Goal: Communication & Community: Answer question/provide support

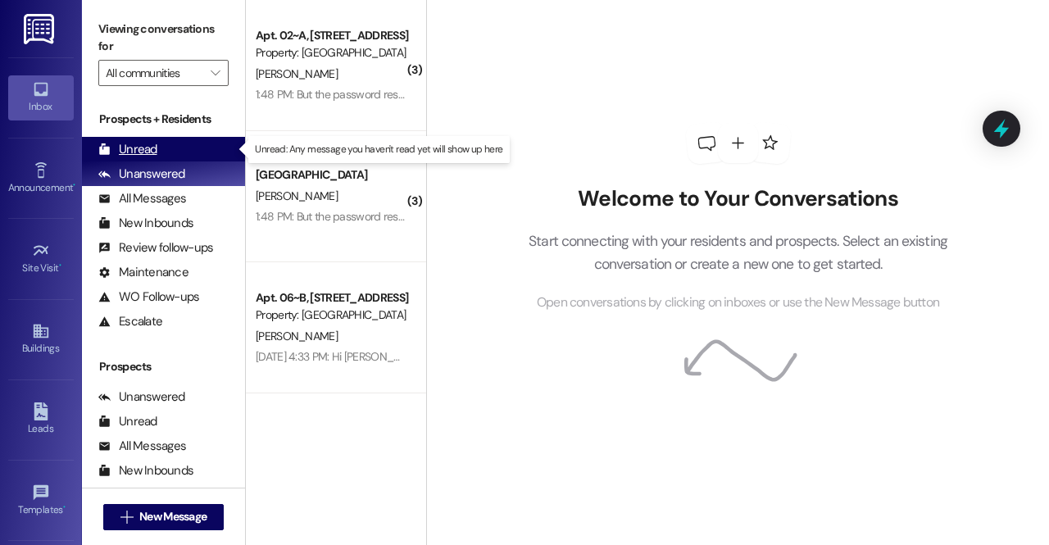
click at [157, 139] on div "Unread (0)" at bounding box center [163, 149] width 163 height 25
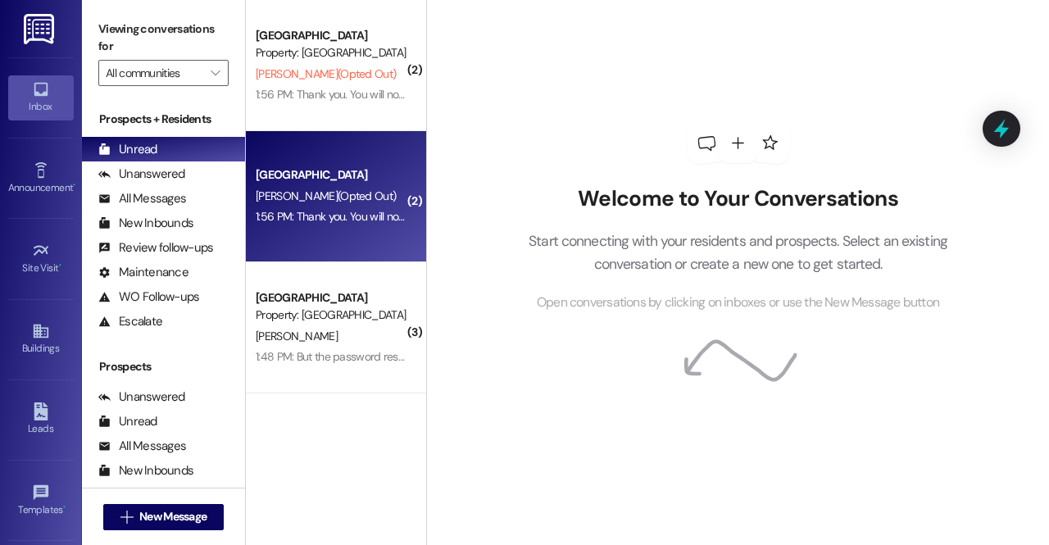
click at [361, 206] on div "1:56 PM: Thank you. You will no longer receive texts from this thread. Please r…" at bounding box center [331, 216] width 155 height 20
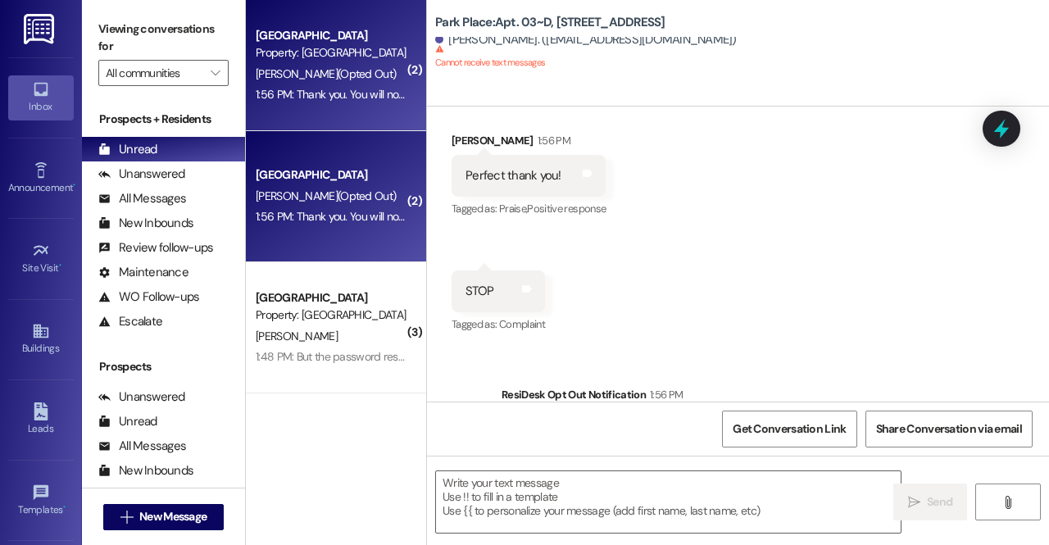
scroll to position [2070, 0]
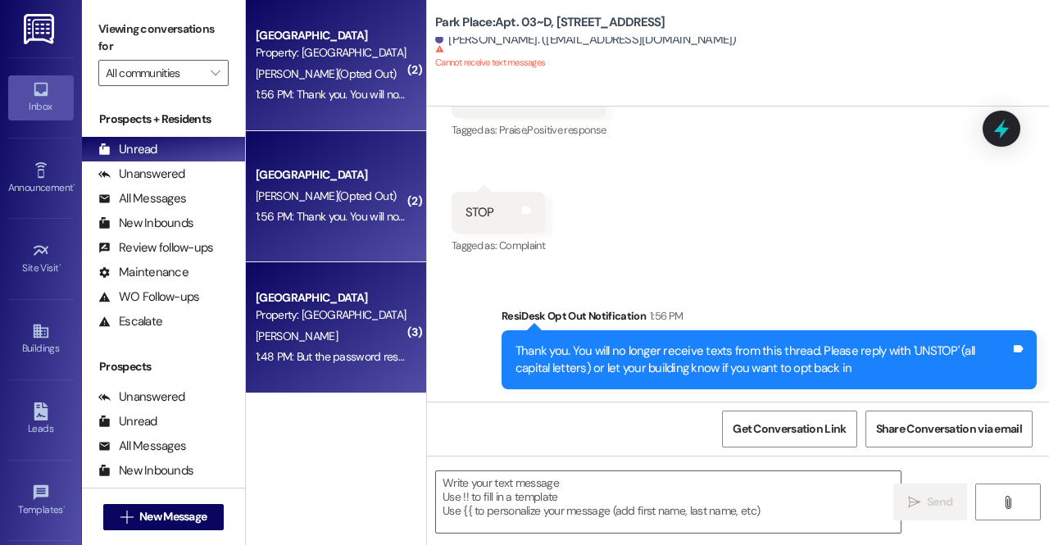
click at [311, 311] on div "Property: [GEOGRAPHIC_DATA]" at bounding box center [332, 314] width 152 height 17
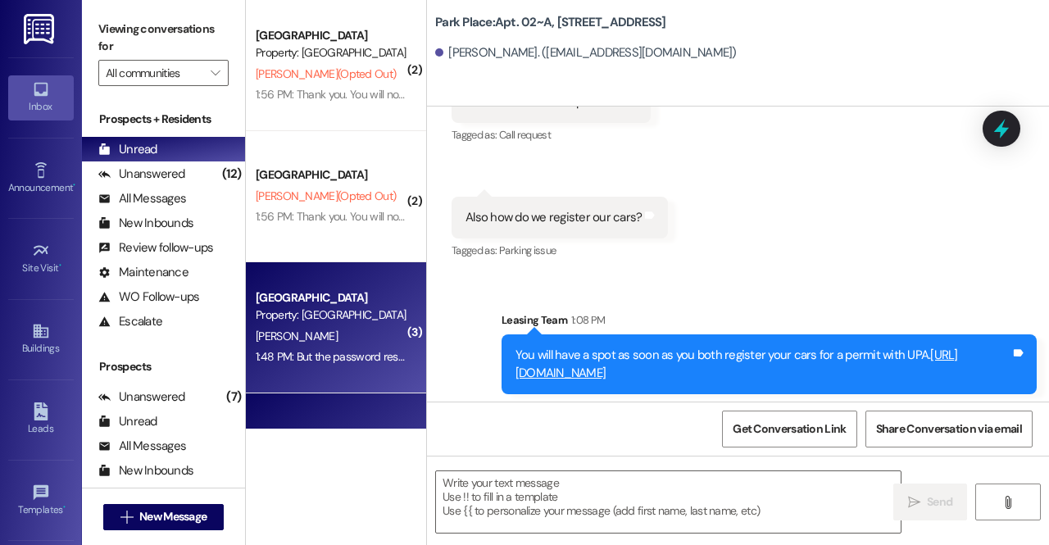
scroll to position [105290, 0]
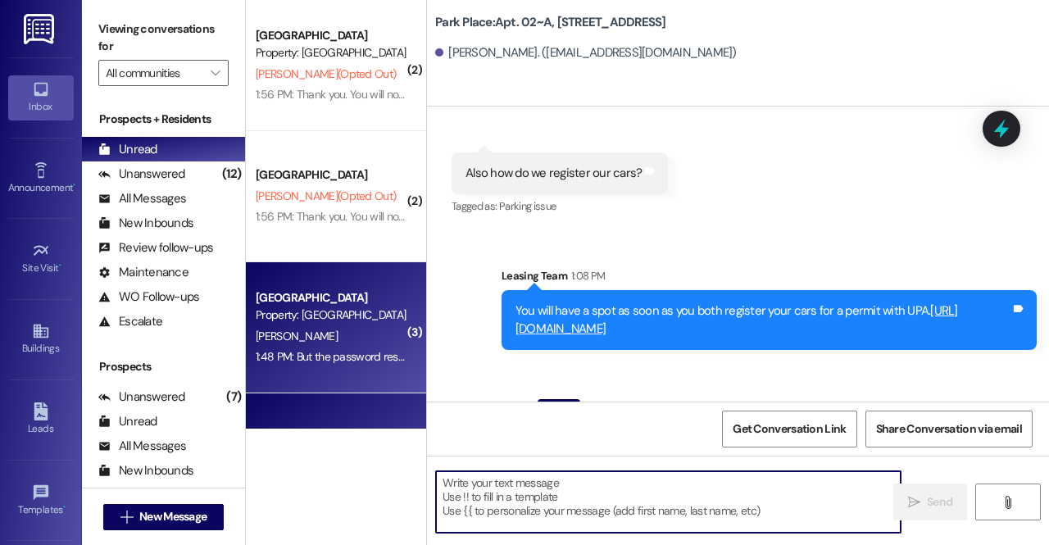
click at [585, 512] on textarea at bounding box center [668, 501] width 465 height 61
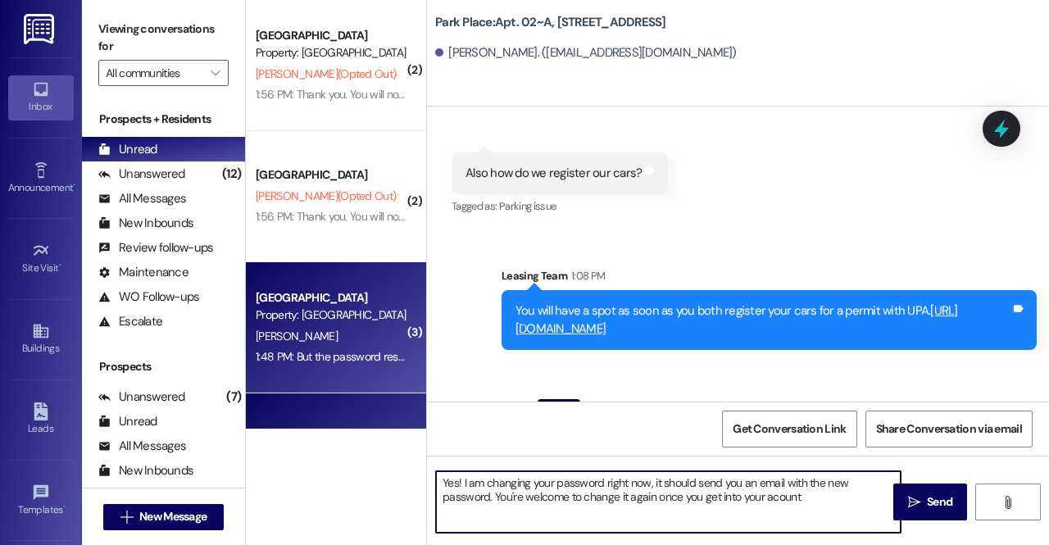
click at [770, 499] on textarea "Yes! I am changing your password right now, it should send you an email with th…" at bounding box center [668, 501] width 465 height 61
click at [805, 508] on textarea "Yes! I am changing your password right now, it should send you an email with th…" at bounding box center [668, 501] width 465 height 61
type textarea "Yes! I am changing your password right now, it should send you an email with th…"
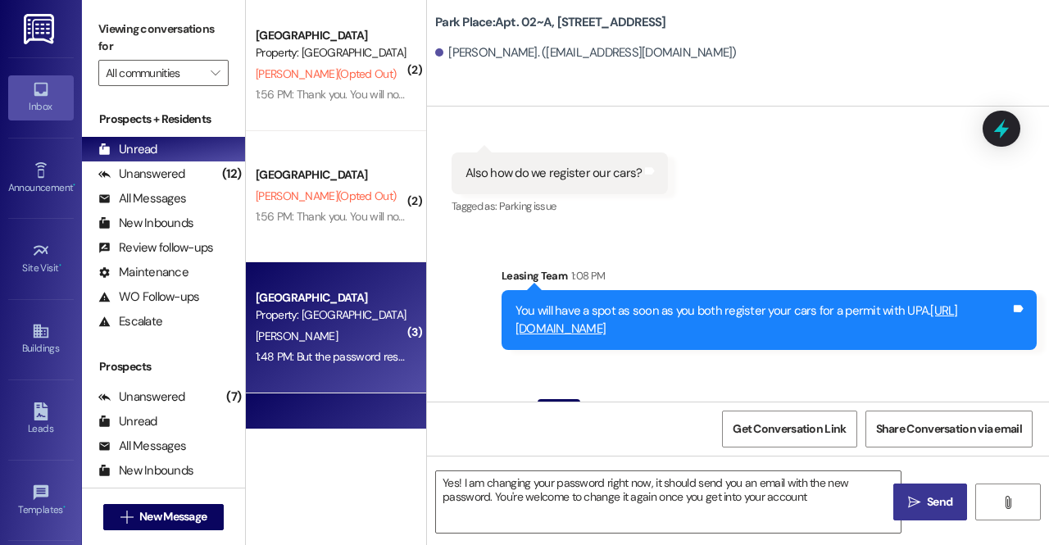
click at [937, 500] on span "Send" at bounding box center [939, 501] width 25 height 17
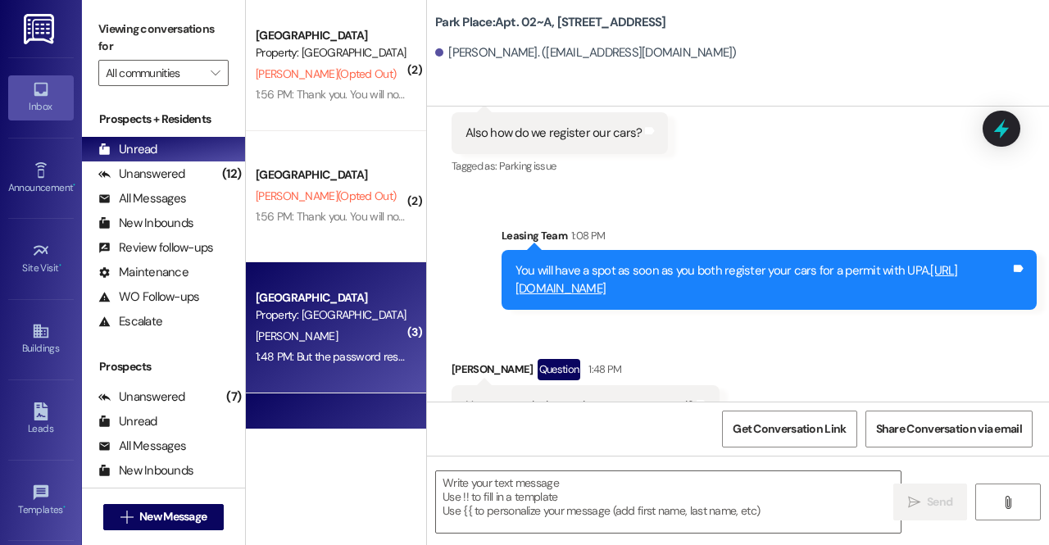
scroll to position [105422, 0]
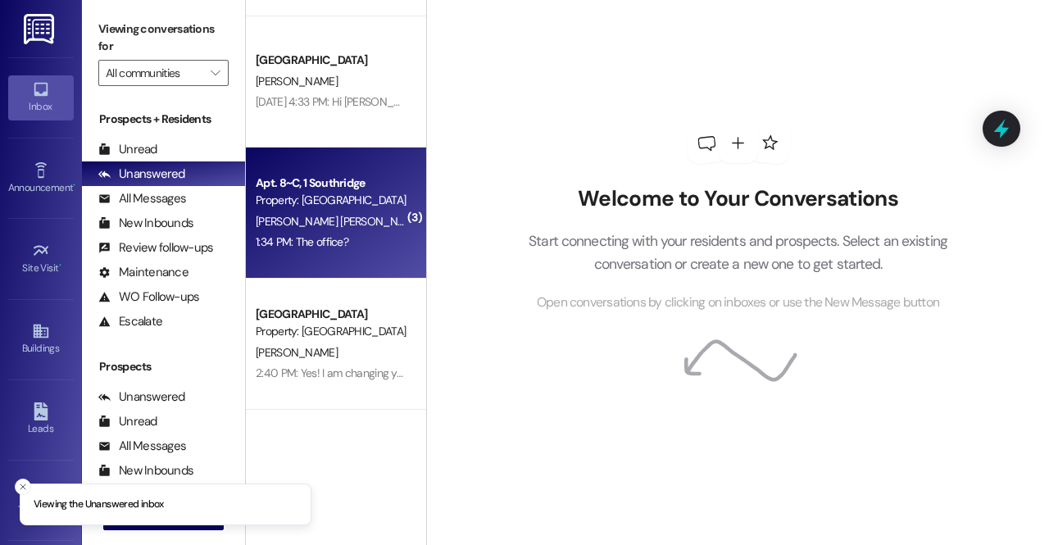
scroll to position [118, 0]
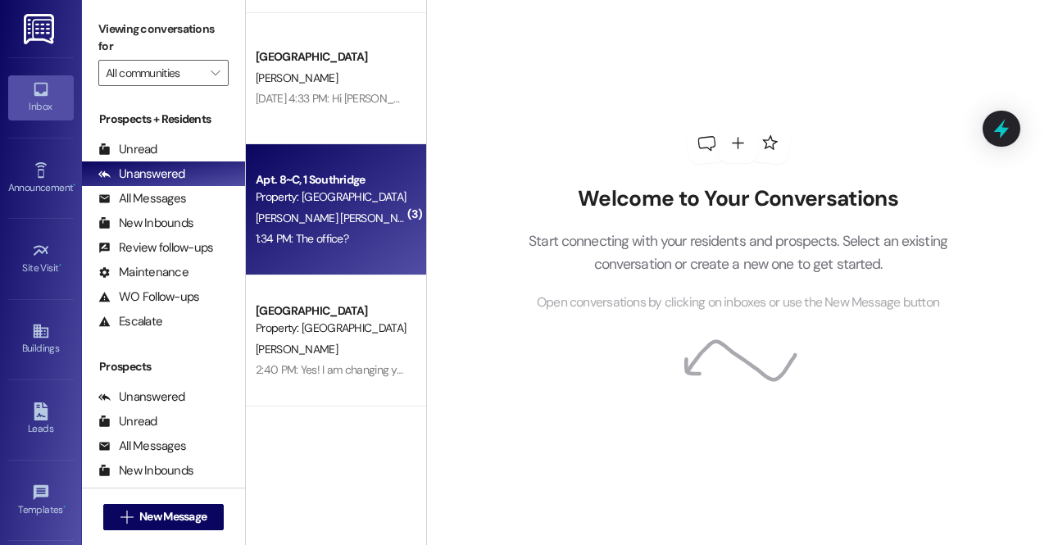
click at [339, 214] on div "[PERSON_NAME] [PERSON_NAME]" at bounding box center [331, 218] width 155 height 20
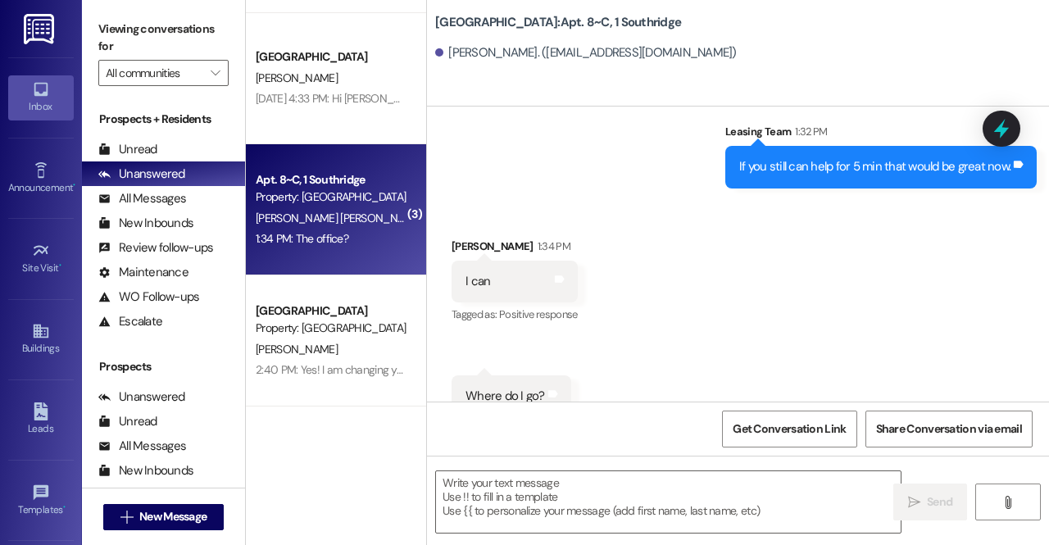
scroll to position [25896, 0]
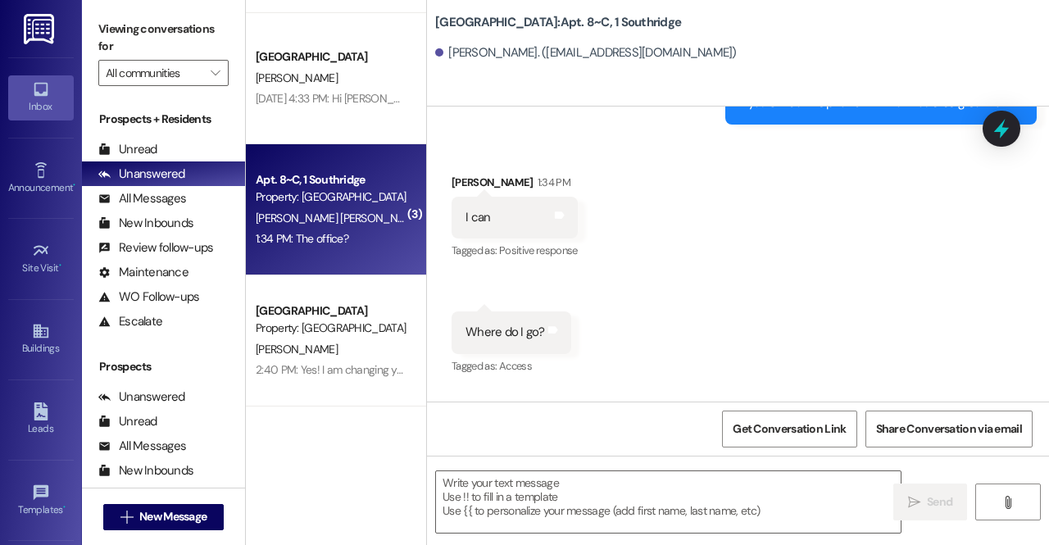
click at [519, 439] on div "The office?" at bounding box center [494, 447] width 58 height 17
click at [537, 427] on div "The office? Tags and notes" at bounding box center [519, 448] width 136 height 42
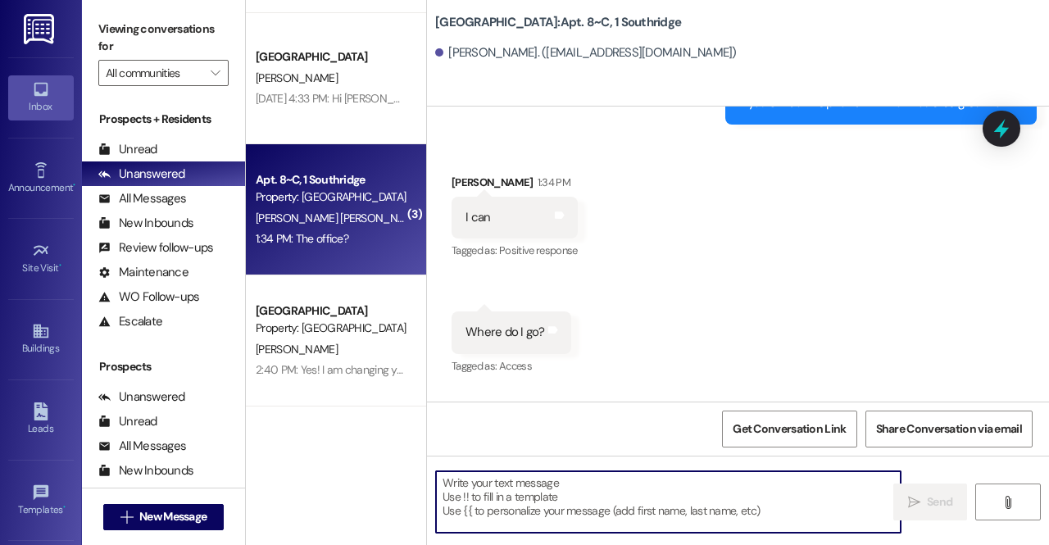
click at [515, 497] on textarea at bounding box center [668, 501] width 465 height 61
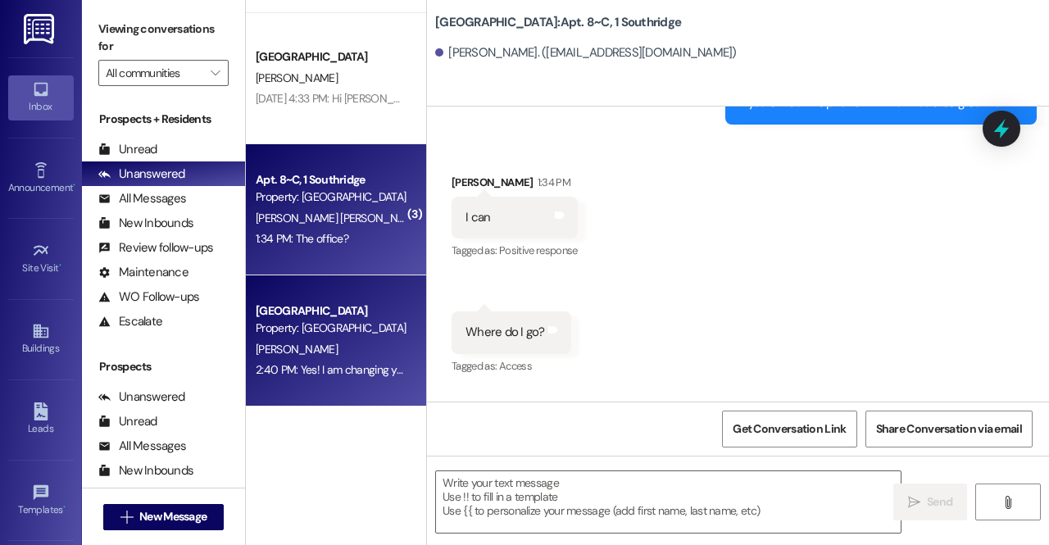
click at [309, 347] on div "A. Davis" at bounding box center [331, 349] width 155 height 20
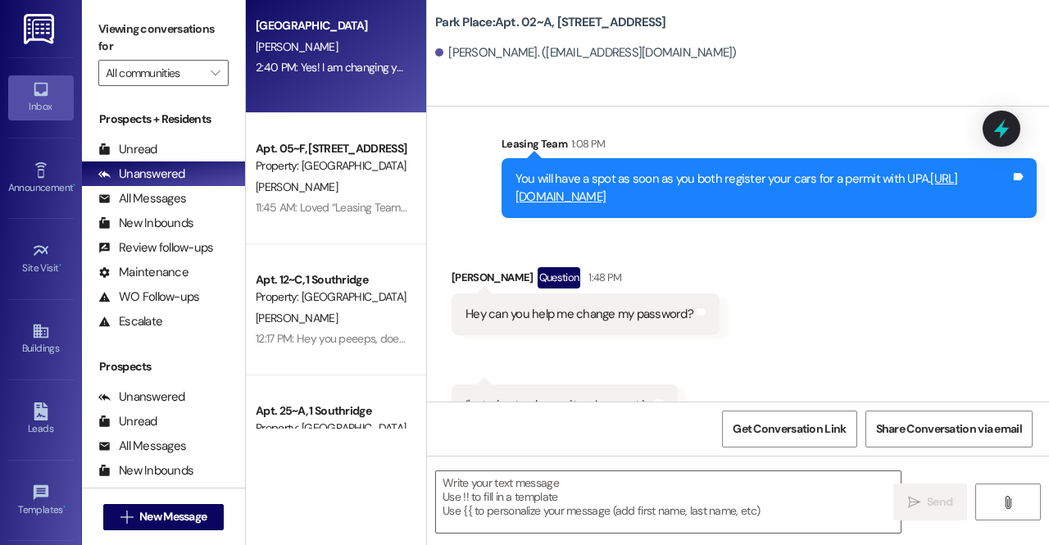
scroll to position [543, 0]
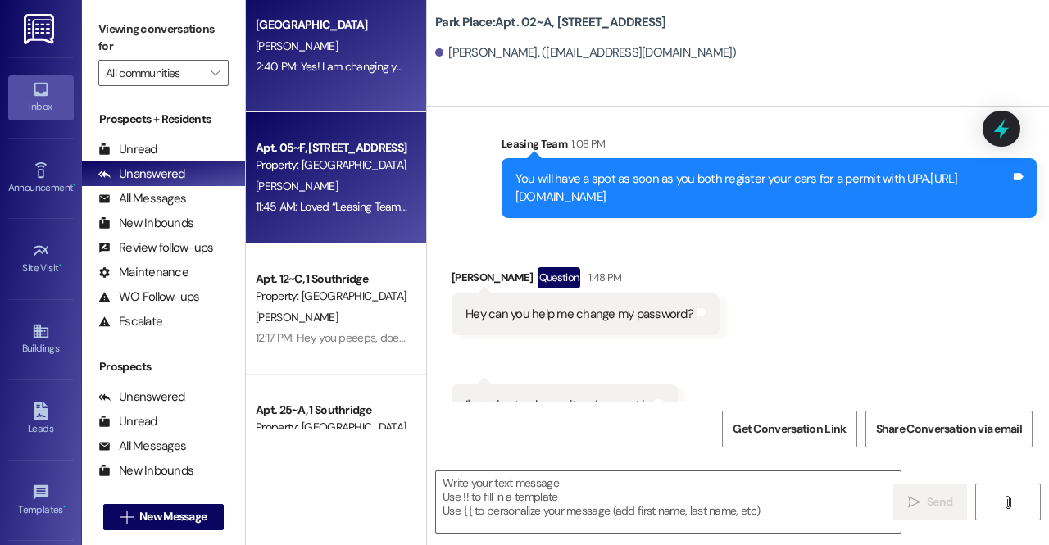
click at [345, 191] on div "[PERSON_NAME]" at bounding box center [331, 186] width 155 height 20
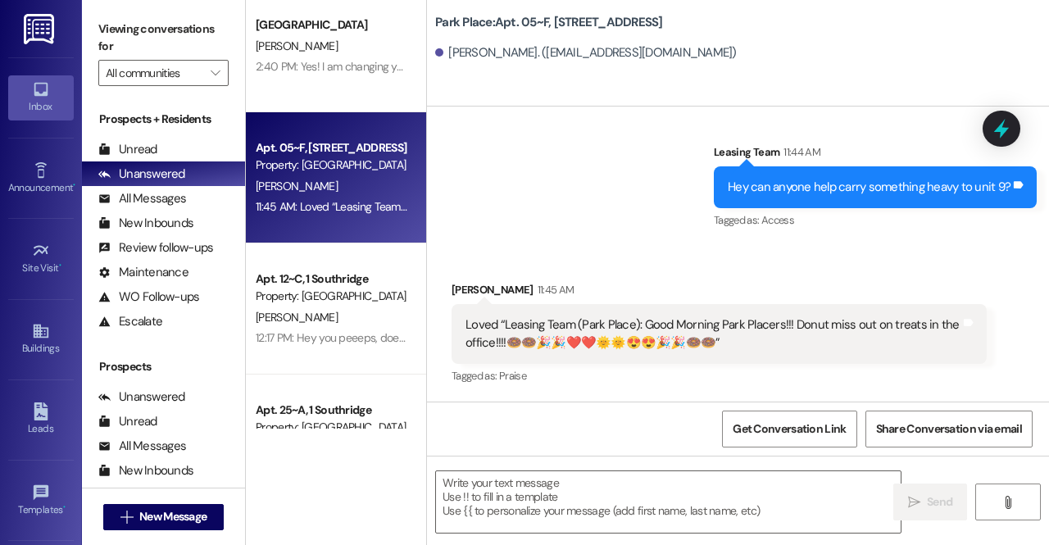
scroll to position [9930, 0]
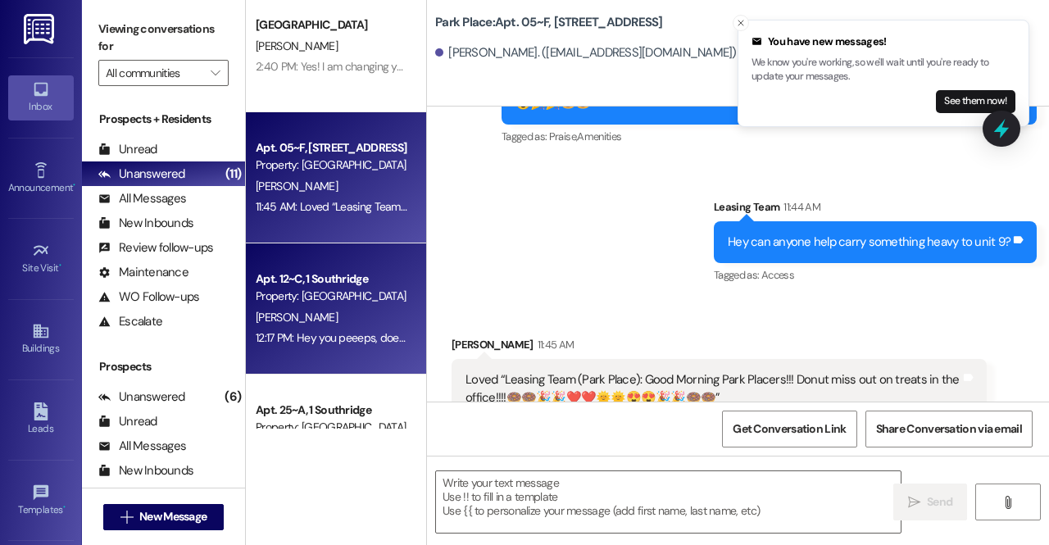
click at [320, 314] on div "[PERSON_NAME]" at bounding box center [331, 317] width 155 height 20
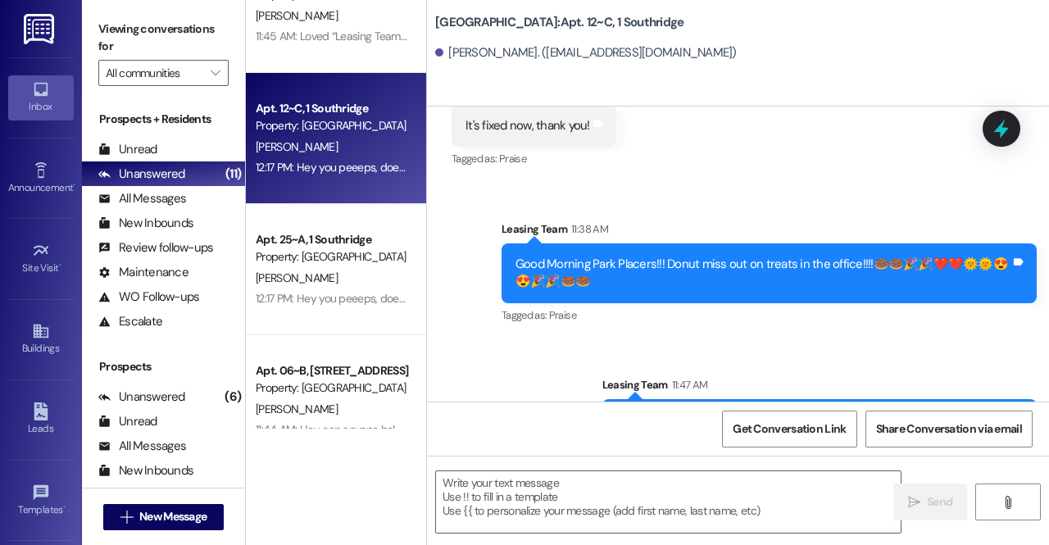
scroll to position [715, 0]
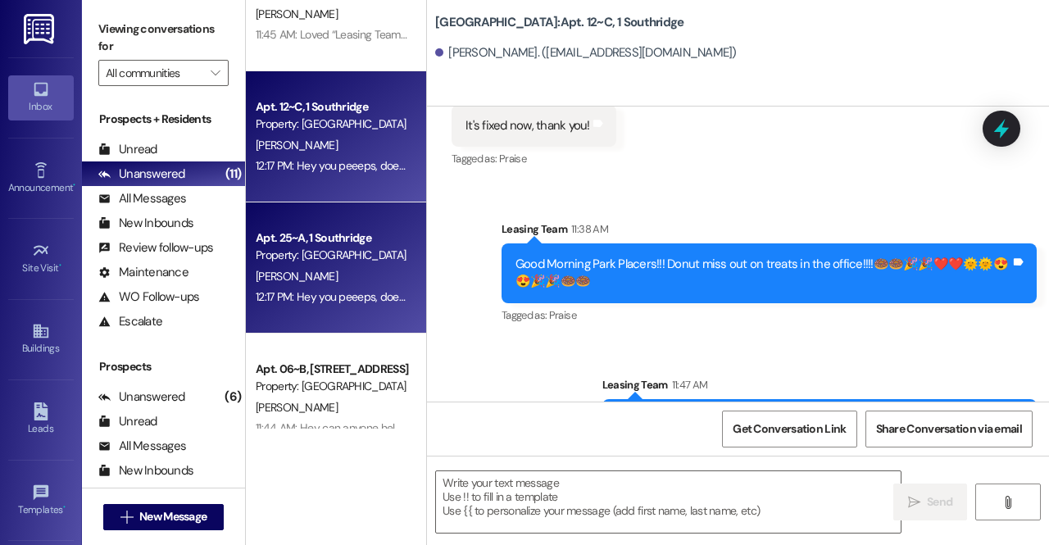
click at [345, 258] on div "Property: [GEOGRAPHIC_DATA]" at bounding box center [332, 255] width 152 height 17
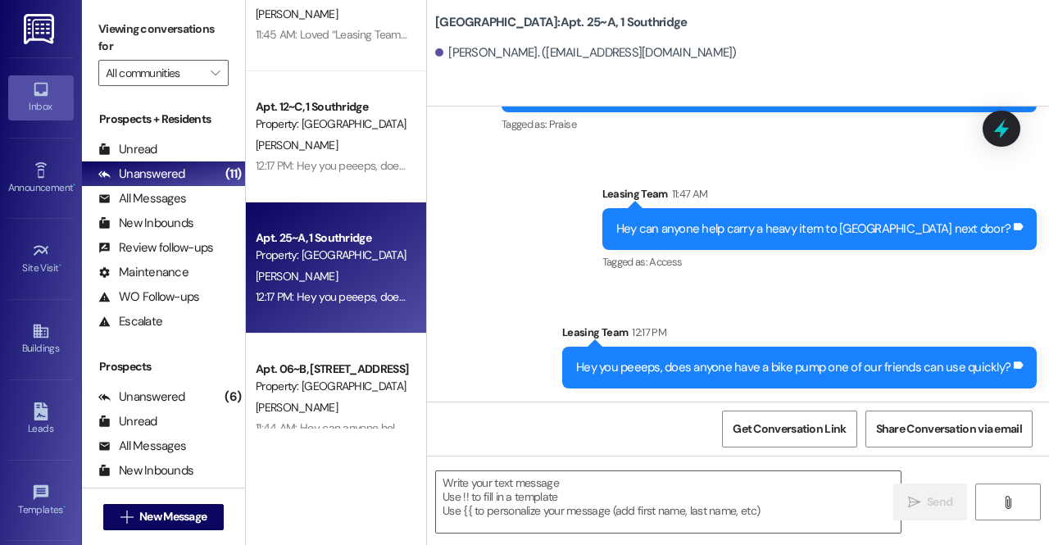
scroll to position [28655, 0]
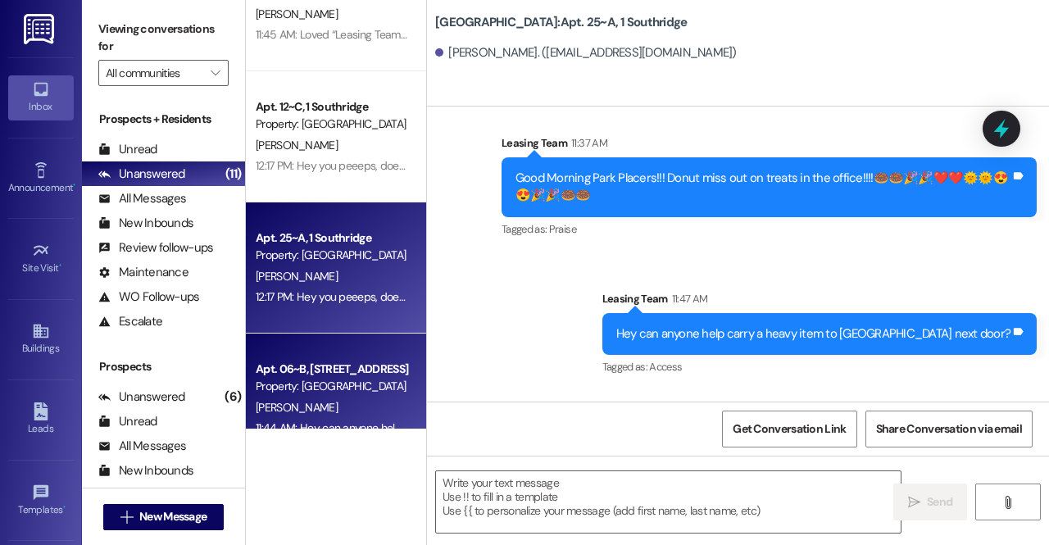
click at [324, 382] on div "Property: [GEOGRAPHIC_DATA]" at bounding box center [332, 386] width 152 height 17
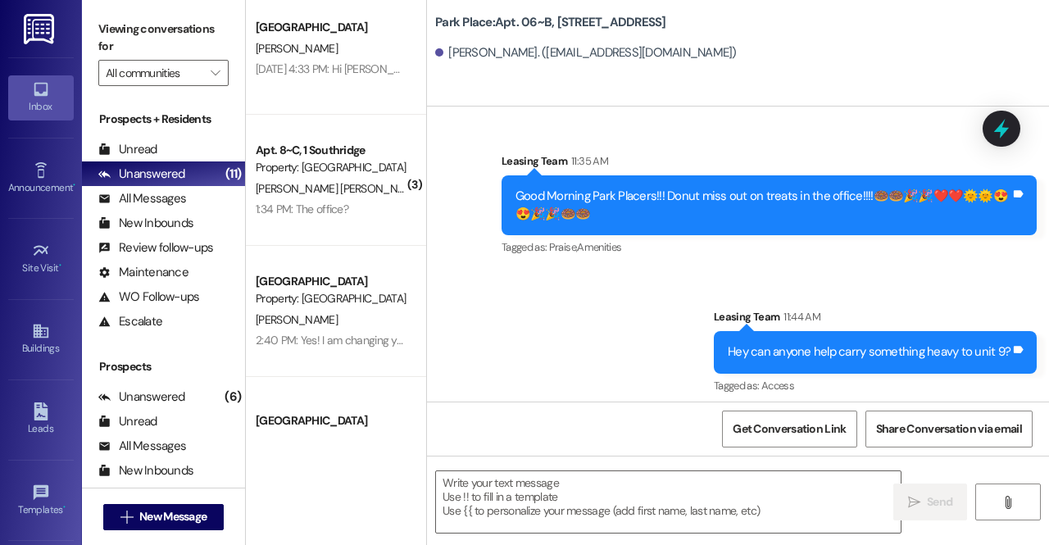
scroll to position [0, 0]
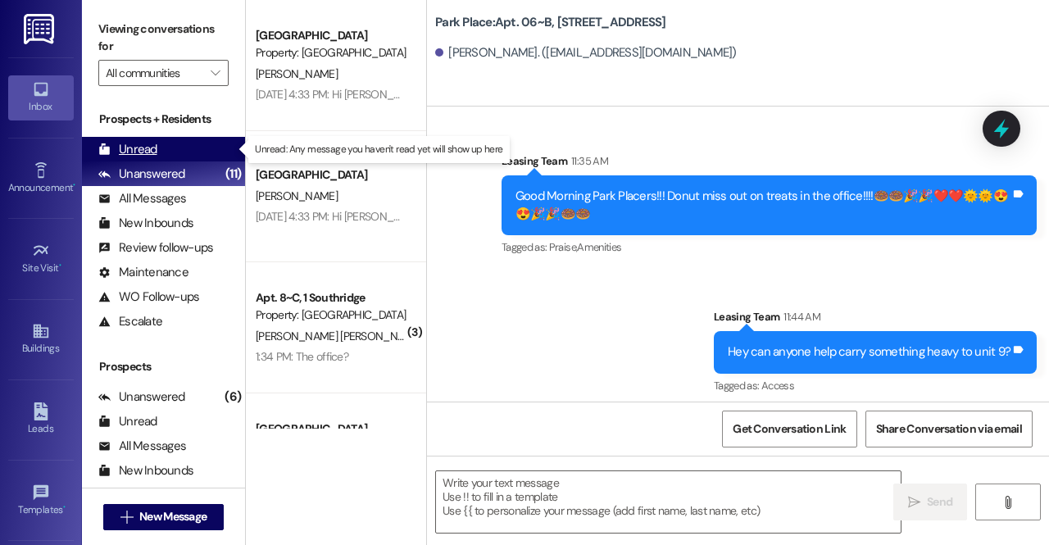
click at [181, 146] on div "Unread (0)" at bounding box center [163, 149] width 163 height 25
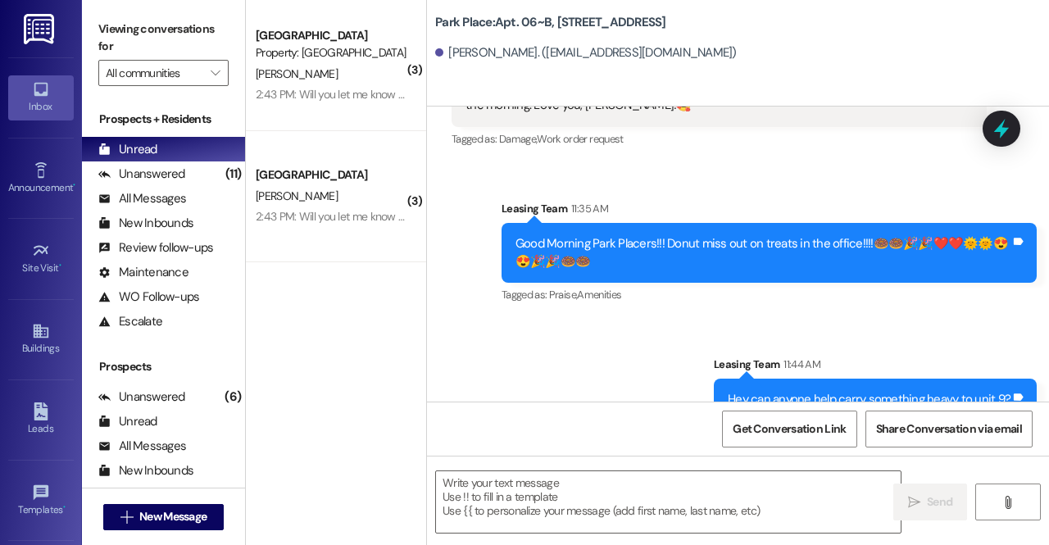
scroll to position [13835, 0]
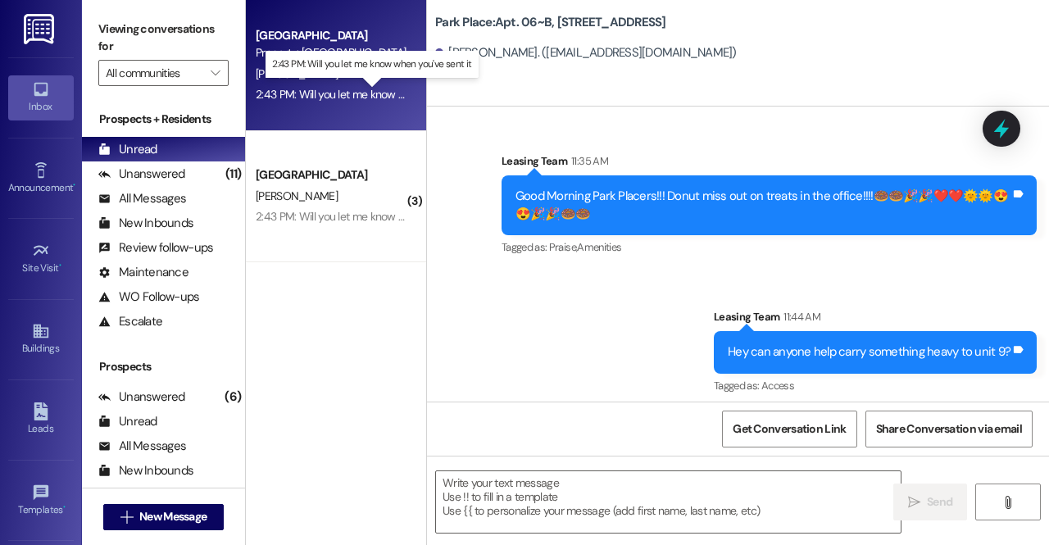
click at [365, 89] on div "2:43 PM: Will you let me know when you've sent it 2:43 PM: Will you let me know…" at bounding box center [372, 94] width 233 height 15
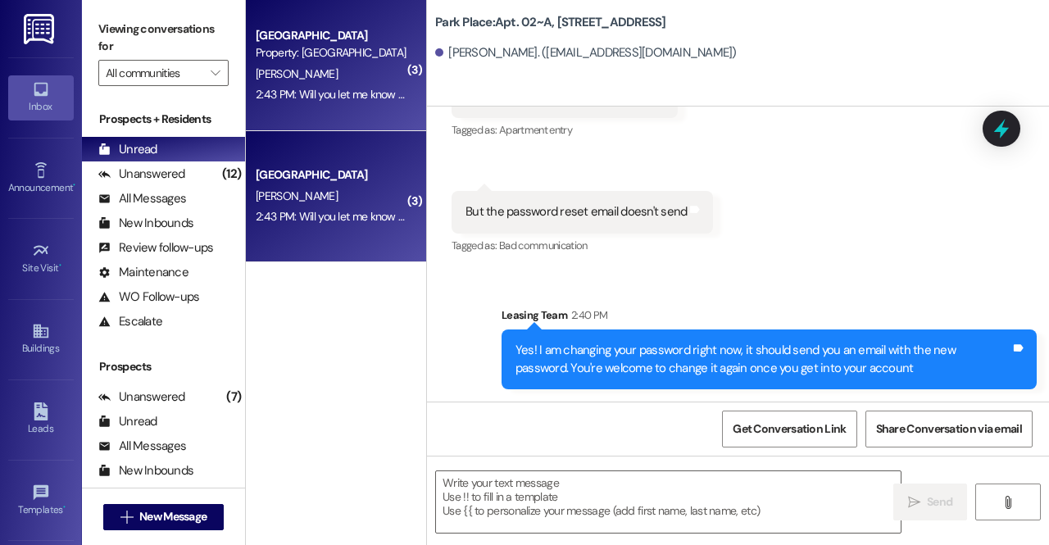
scroll to position [105743, 0]
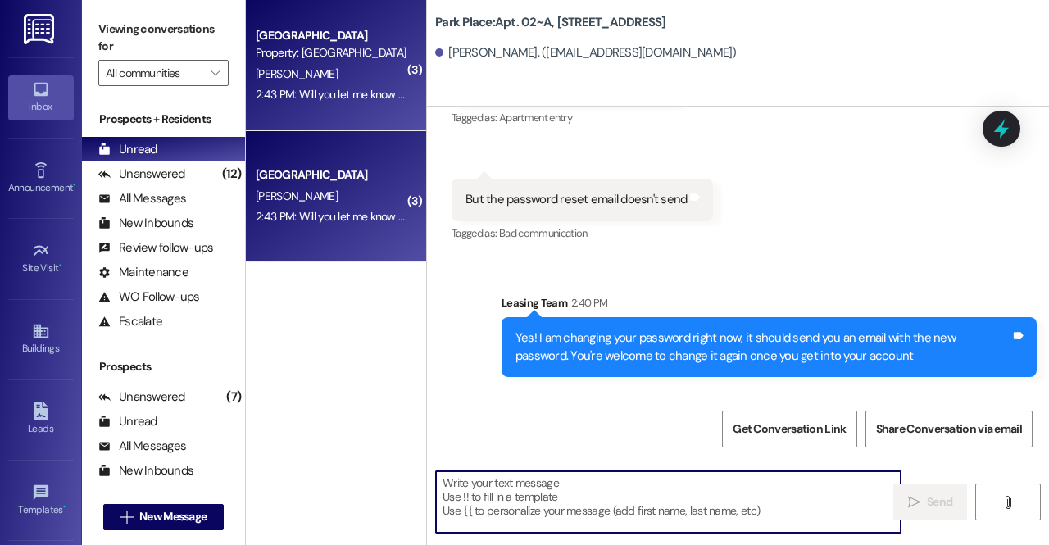
click at [544, 502] on textarea at bounding box center [668, 501] width 465 height 61
type textarea "d"
click at [544, 502] on textarea at bounding box center [668, 501] width 465 height 61
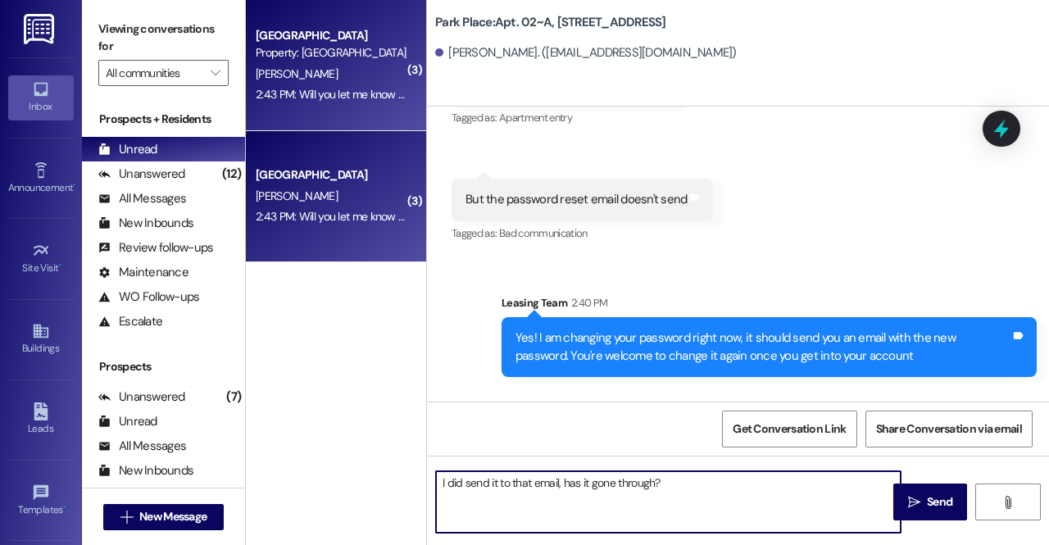
type textarea "I did send it to that email, has it gone through?"
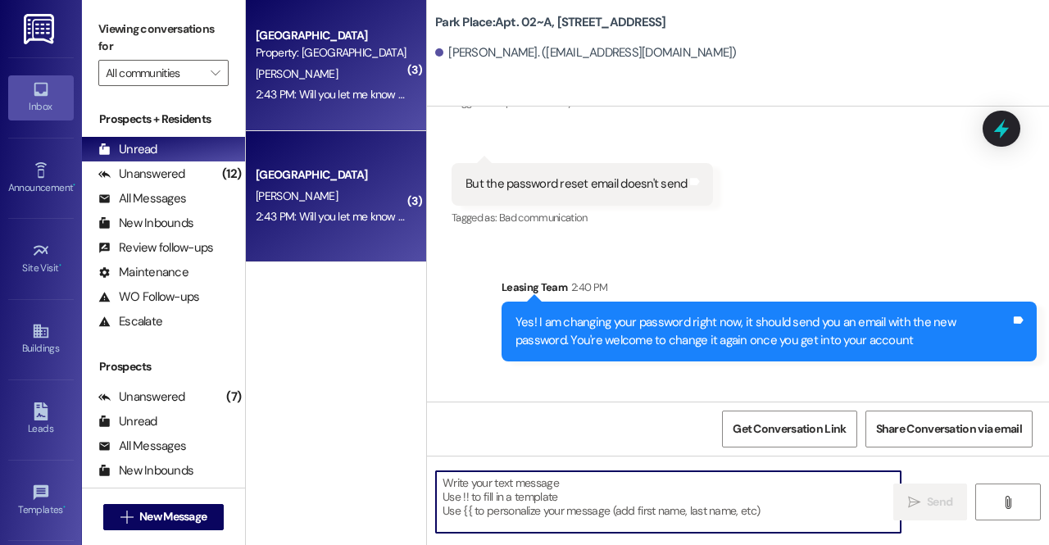
scroll to position [105857, 0]
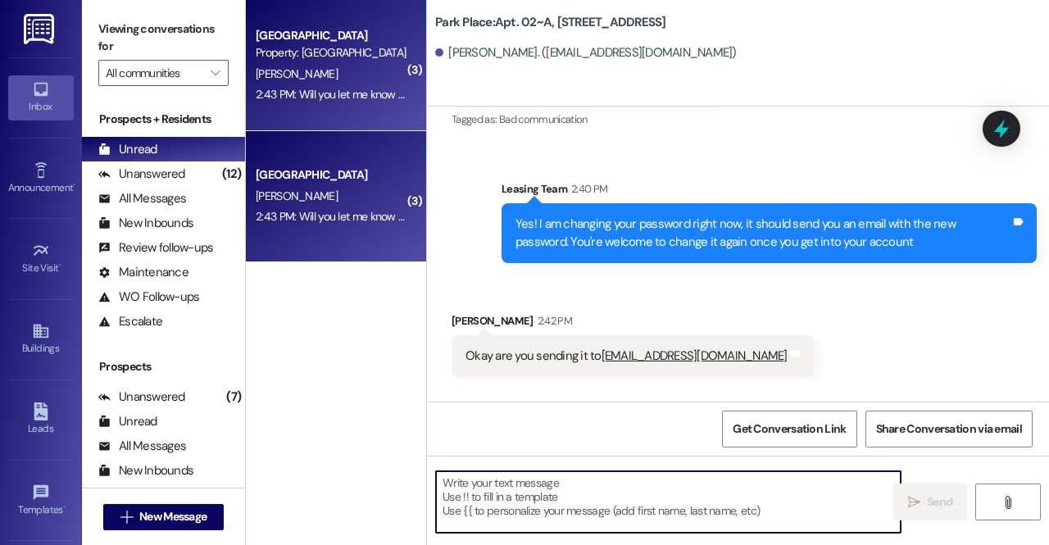
click at [556, 494] on textarea at bounding box center [668, 501] width 465 height 61
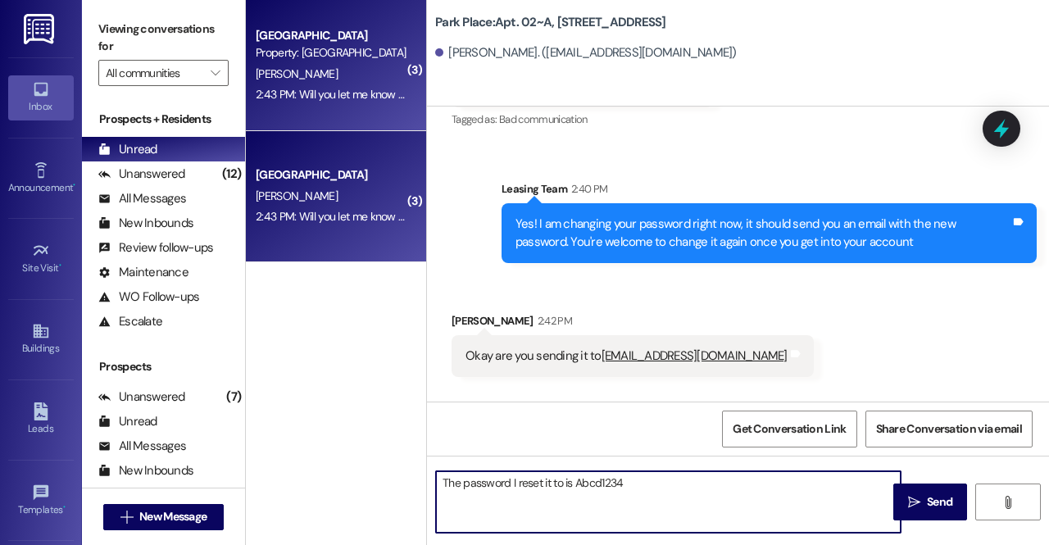
type textarea "The password I reset it to is Abcd1234!"
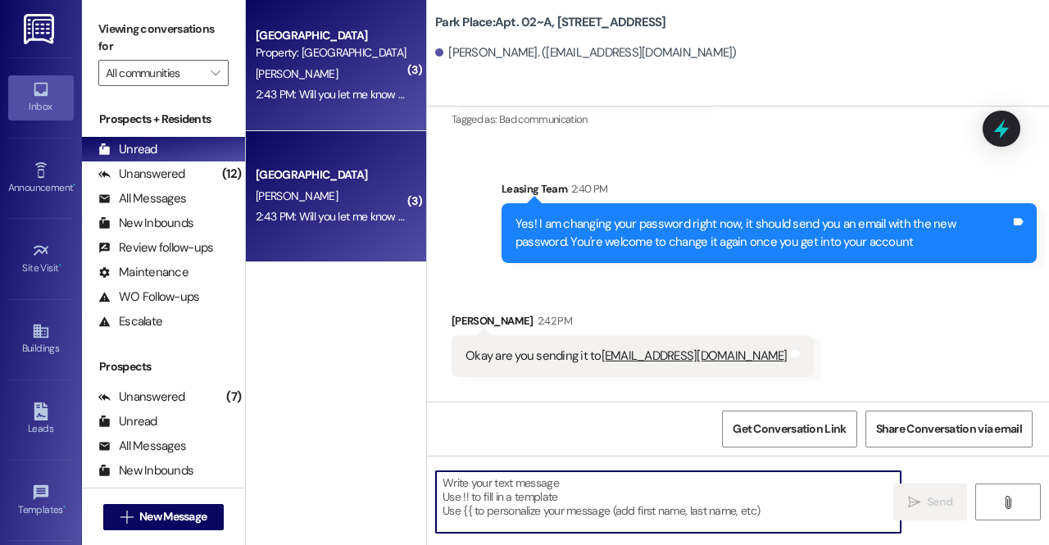
scroll to position [105971, 0]
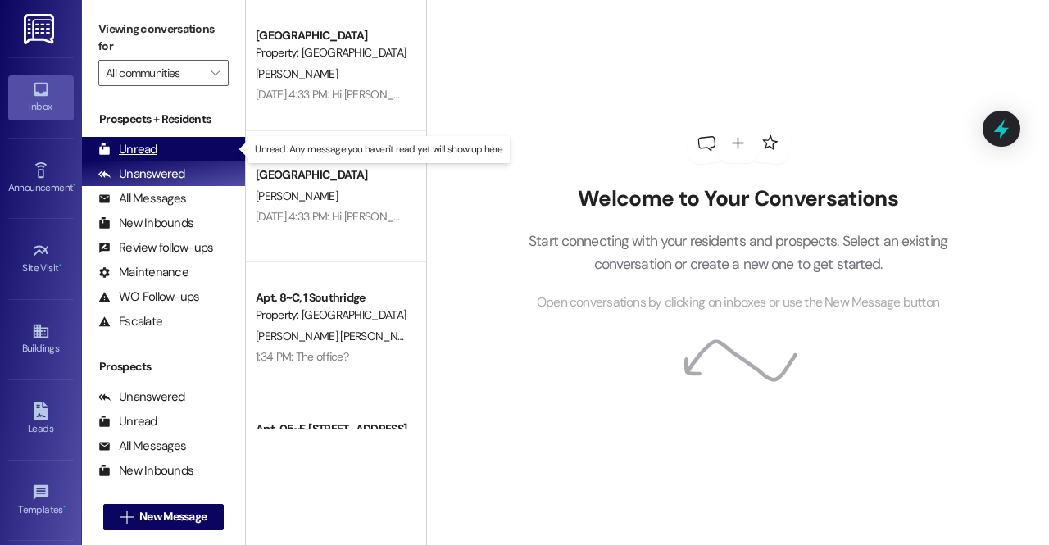
click at [180, 155] on div "Unread (0)" at bounding box center [163, 149] width 163 height 25
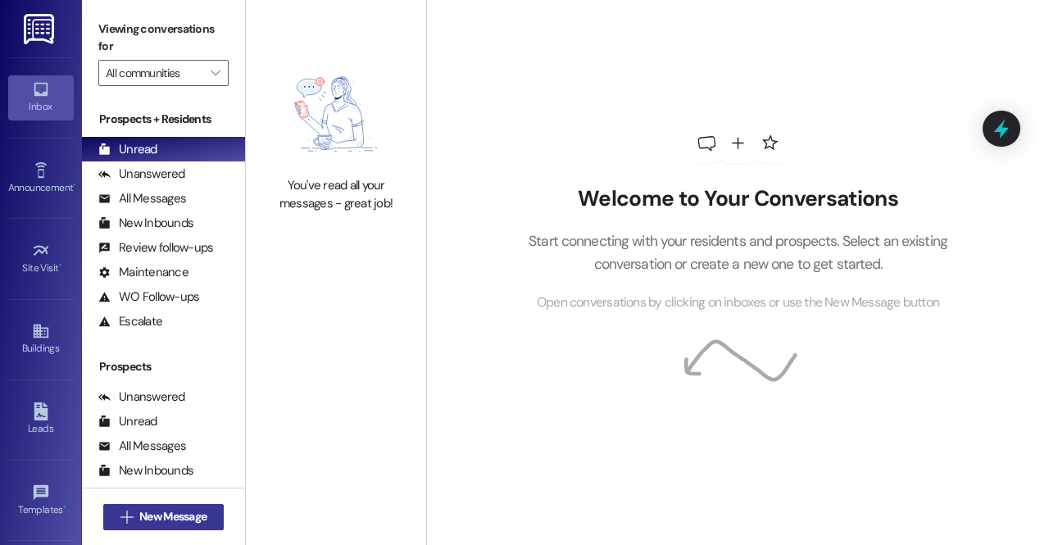
click at [194, 511] on span "New Message" at bounding box center [172, 516] width 67 height 17
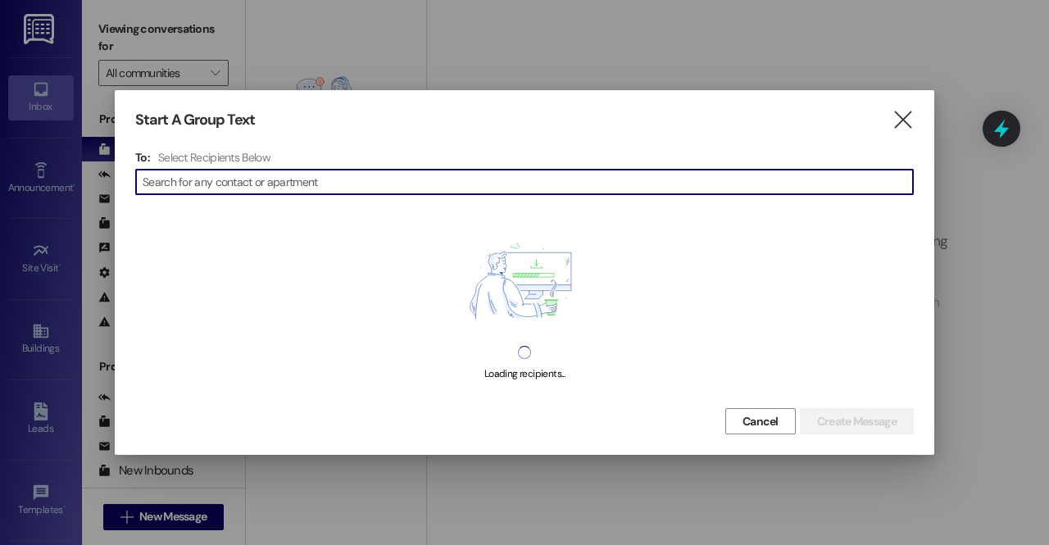
type input "5"
type input "p"
type input "5"
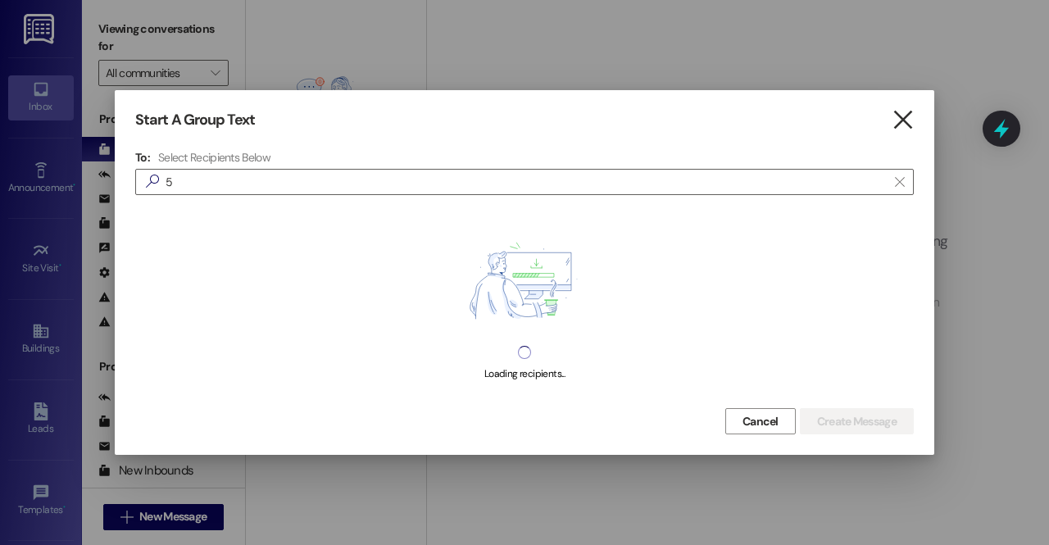
click at [905, 117] on icon "" at bounding box center [902, 119] width 22 height 17
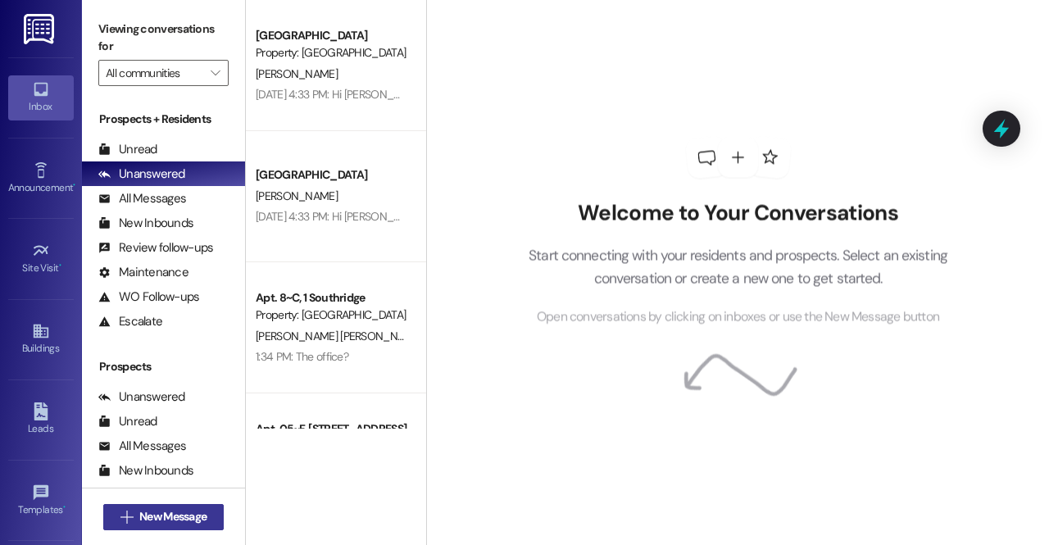
click at [187, 514] on span "New Message" at bounding box center [172, 516] width 67 height 17
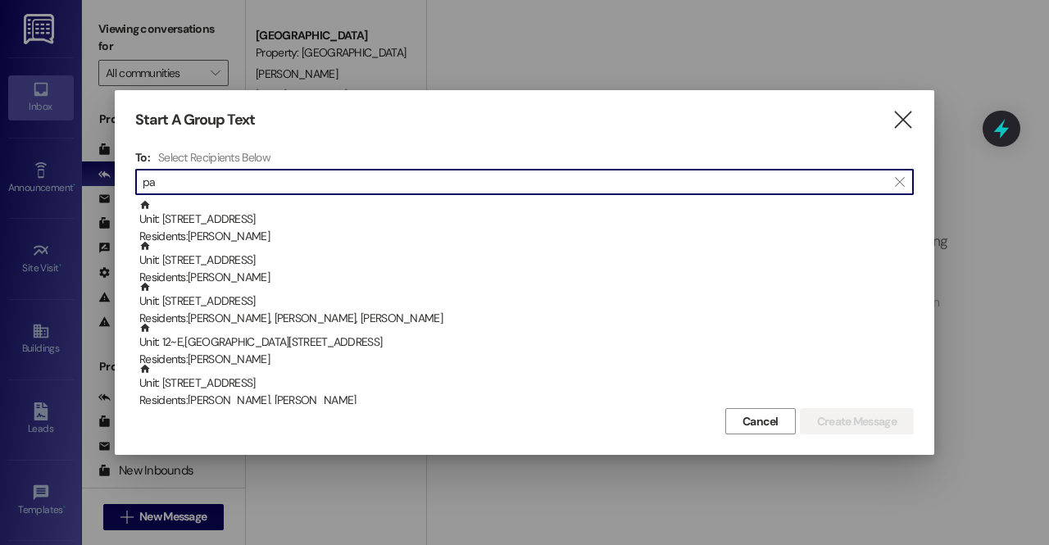
type input "p"
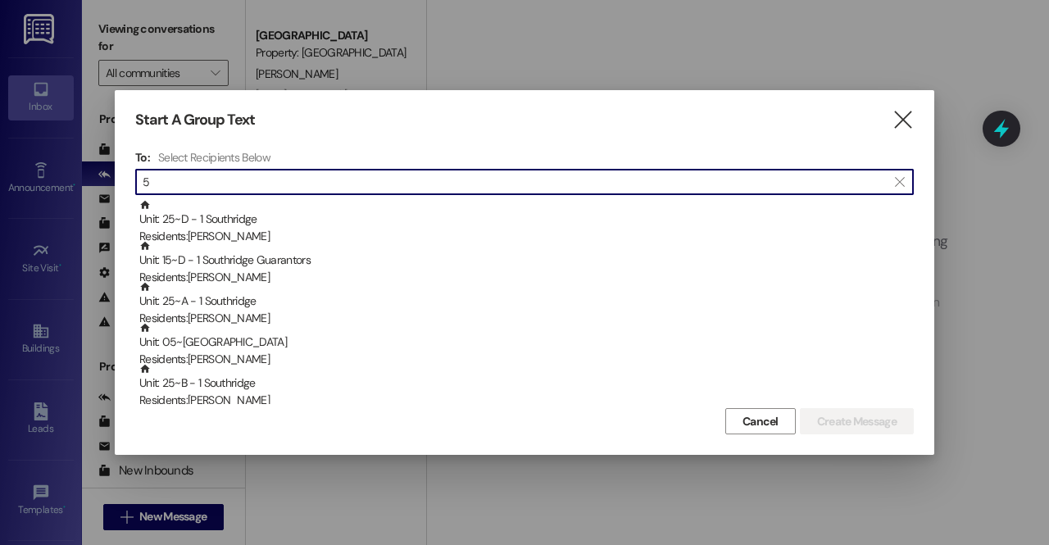
type input "5"
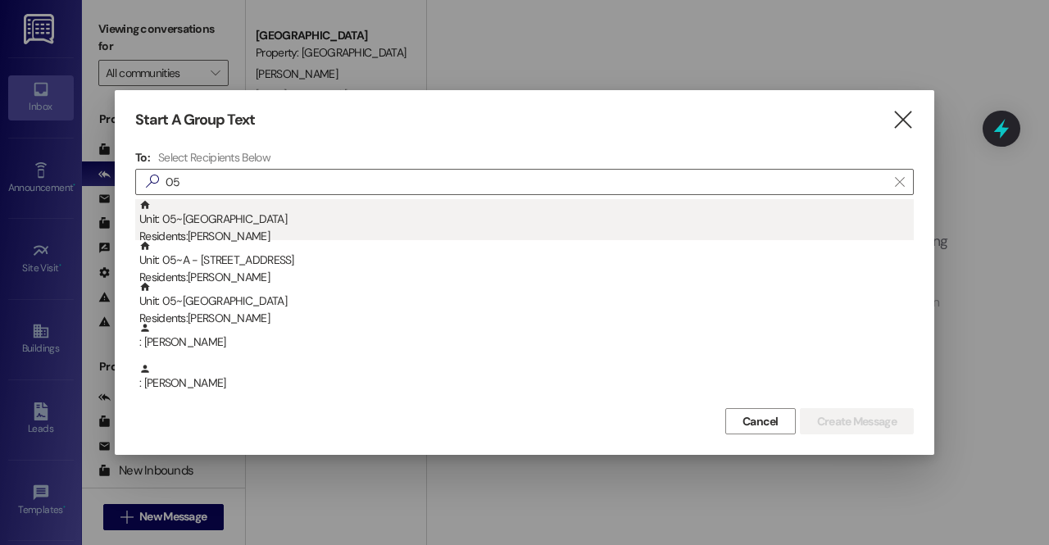
click at [262, 225] on div "Unit: 05~C - 1 Park Place Residents: [GEOGRAPHIC_DATA]" at bounding box center [526, 222] width 774 height 47
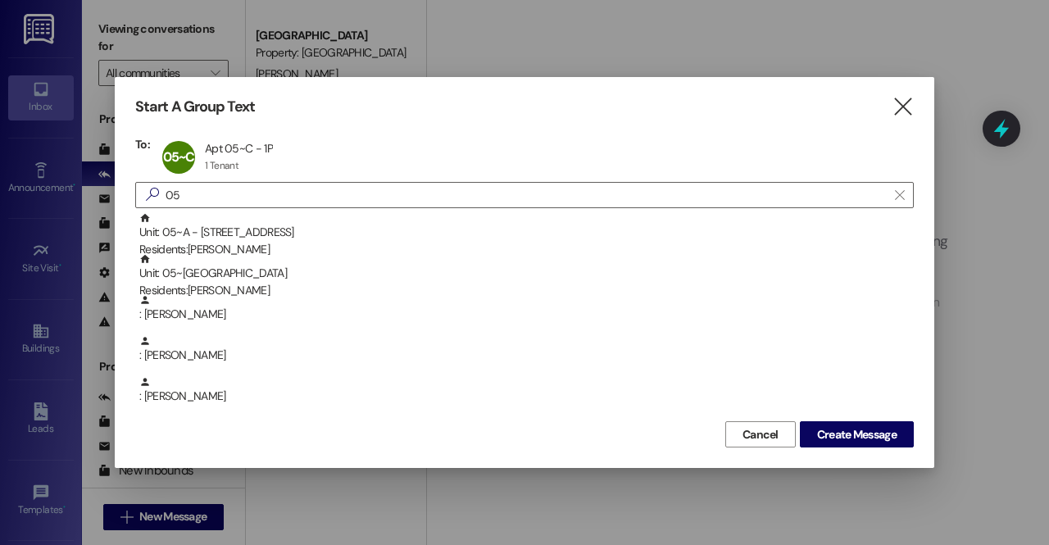
click at [262, 225] on div "Unit: 05~A - 1 Park Place Residents: [PERSON_NAME]" at bounding box center [526, 235] width 774 height 47
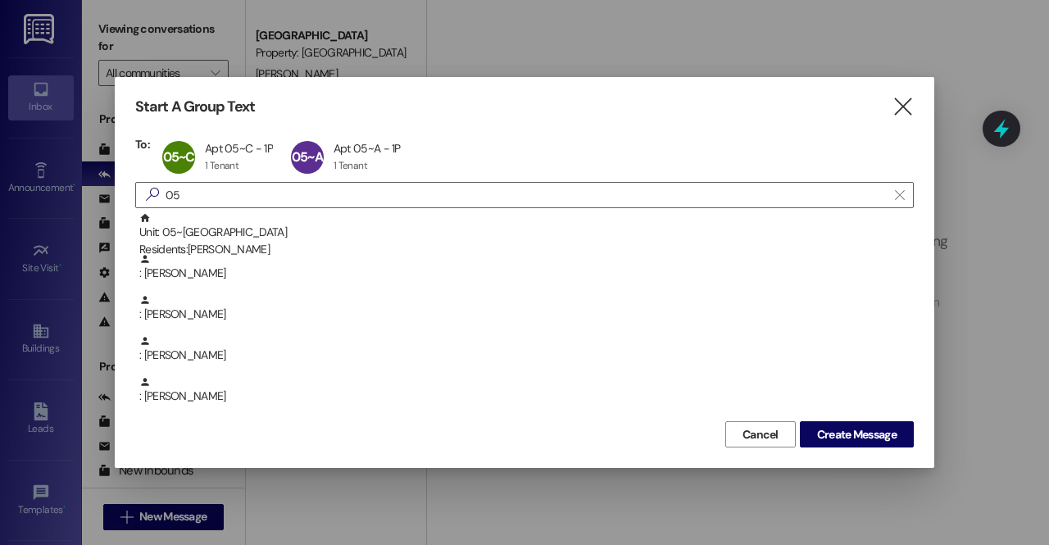
click at [262, 225] on div "Unit: 05~F - 1 Park Place Residents: [PERSON_NAME]" at bounding box center [526, 235] width 774 height 47
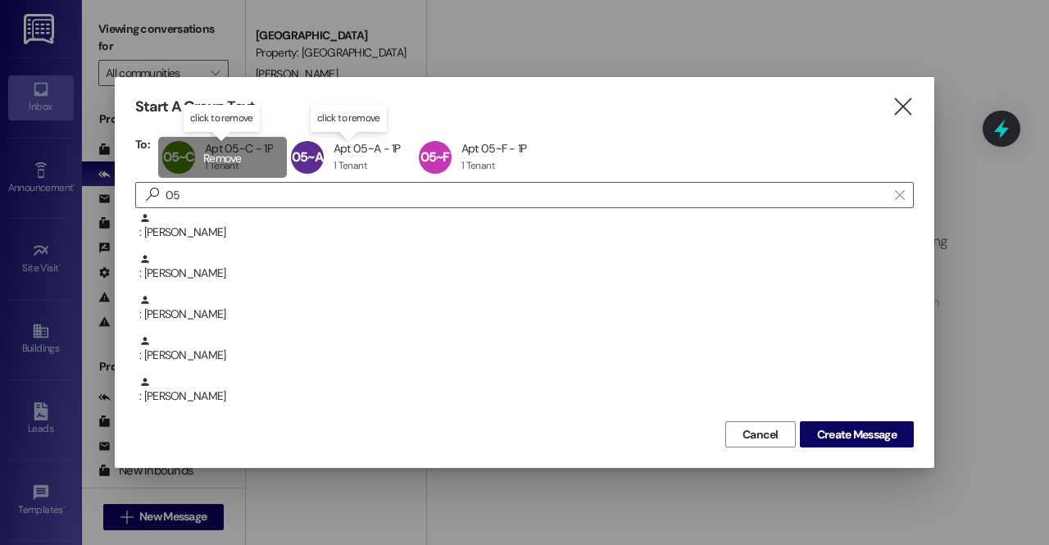
click at [202, 157] on div "05~C Apt 05~C - 1P Apt 05~C - 1P 1 Tenant 1 Tenant click to remove" at bounding box center [222, 157] width 129 height 41
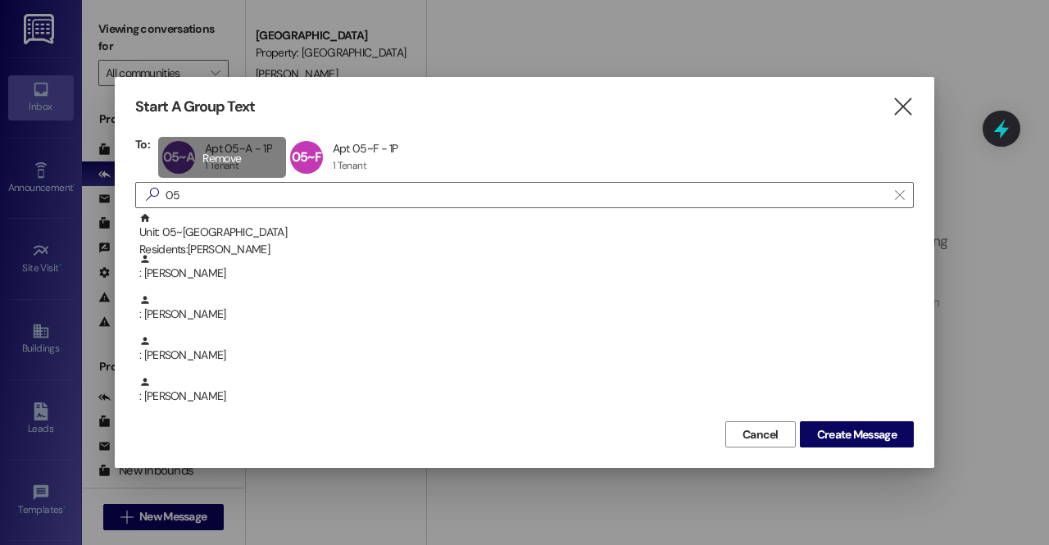
click at [202, 157] on div "05~A Apt 05~A - 1P Apt 05~A - 1P 1 Tenant 1 Tenant click to remove" at bounding box center [222, 157] width 128 height 41
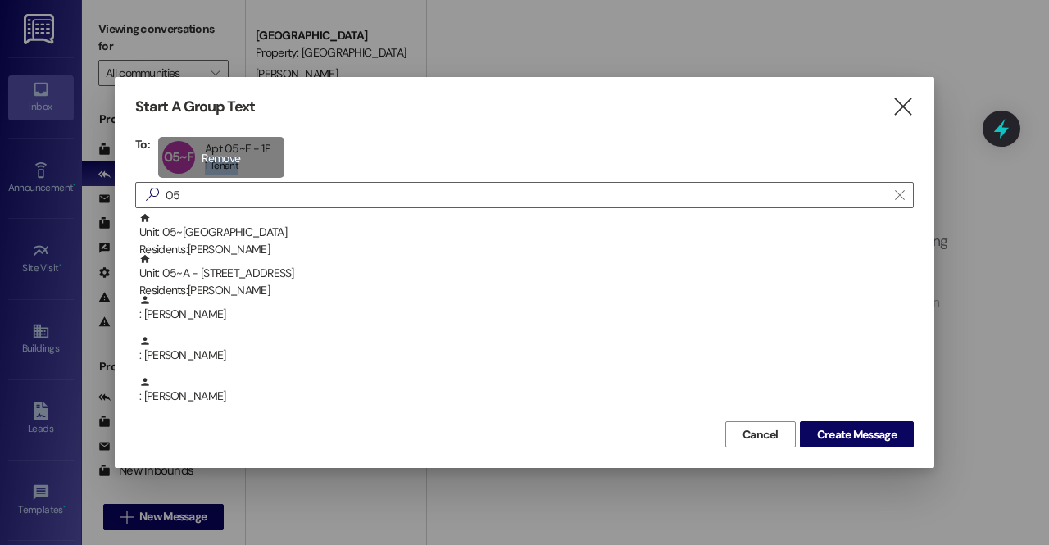
click at [202, 157] on div "05~F Apt 05~F - 1P Apt 05~F - 1P 1 Tenant 1 Tenant click to remove" at bounding box center [221, 157] width 126 height 41
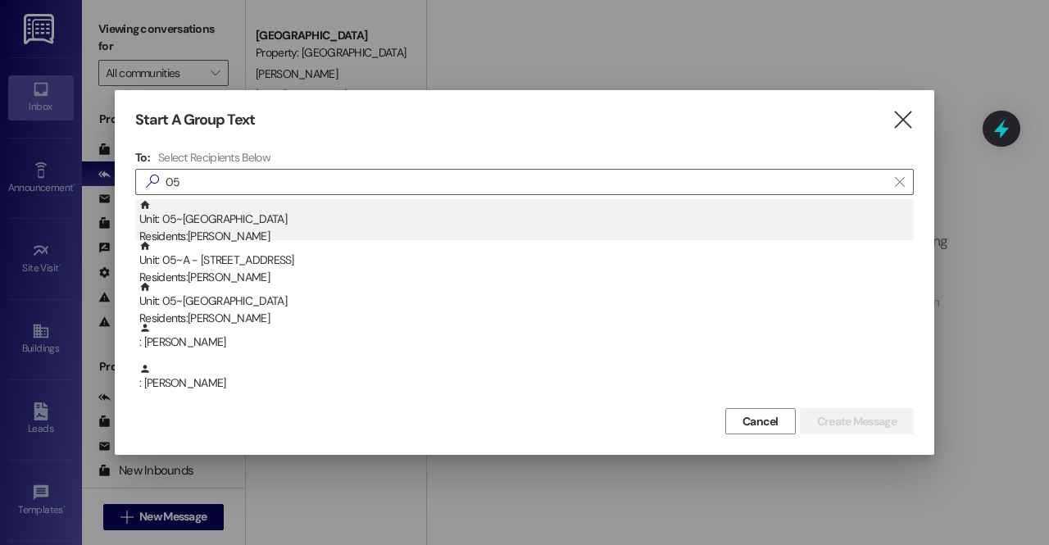
click at [291, 224] on div "Unit: 05~C - 1 Park Place Residents: Madison Wolters" at bounding box center [526, 222] width 774 height 47
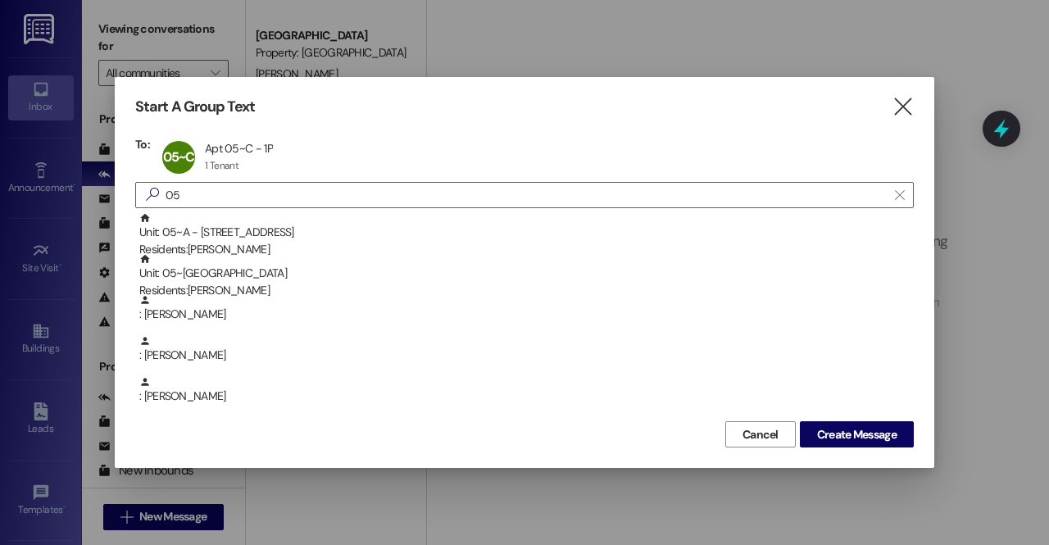
click at [291, 224] on div "Unit: 05~A - 1 Park Place Residents: Shulin Zhang" at bounding box center [526, 235] width 774 height 47
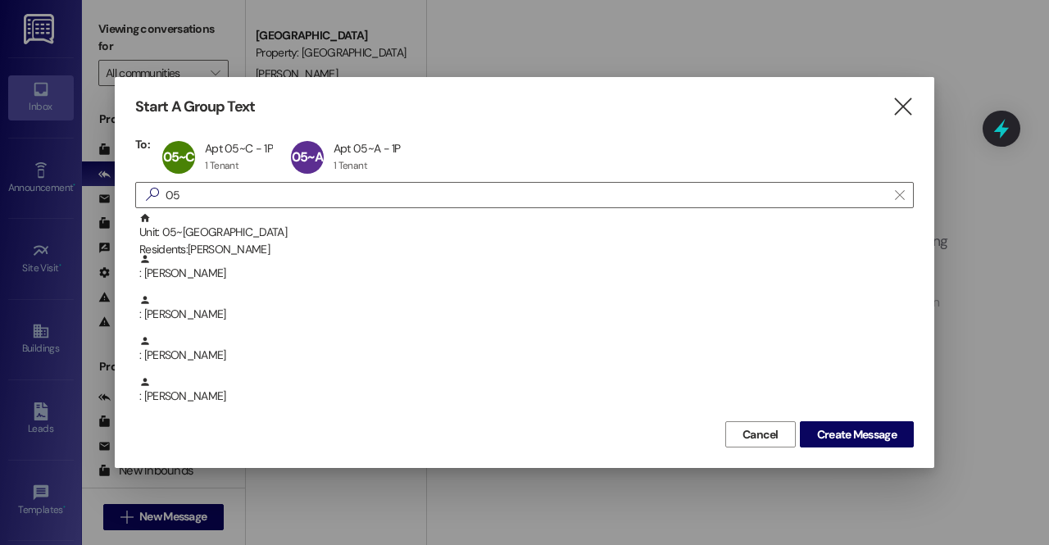
click at [291, 224] on div "Unit: 05~F - 1 Park Place Residents: Christa Petersen" at bounding box center [526, 235] width 774 height 47
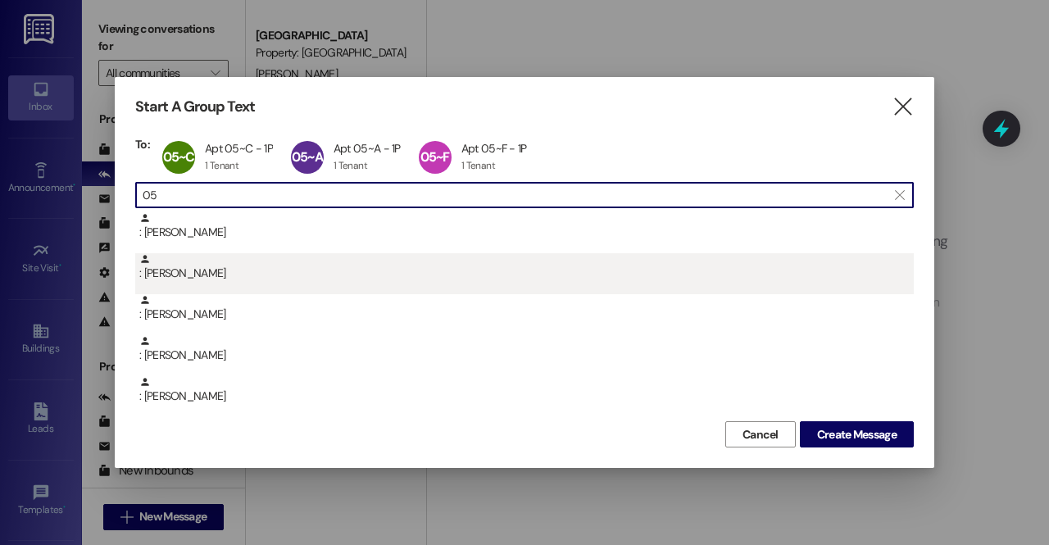
type input "0"
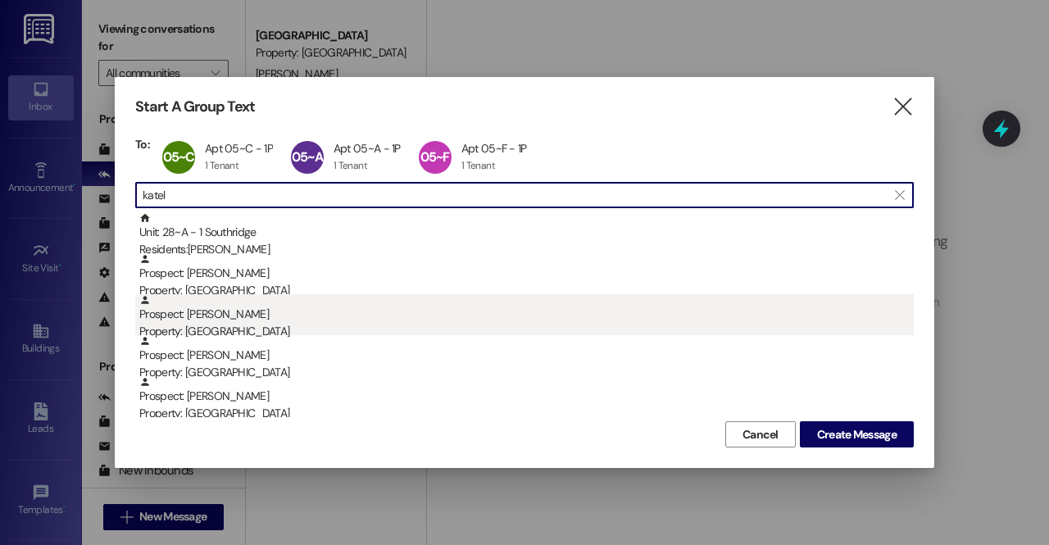
type input "katel"
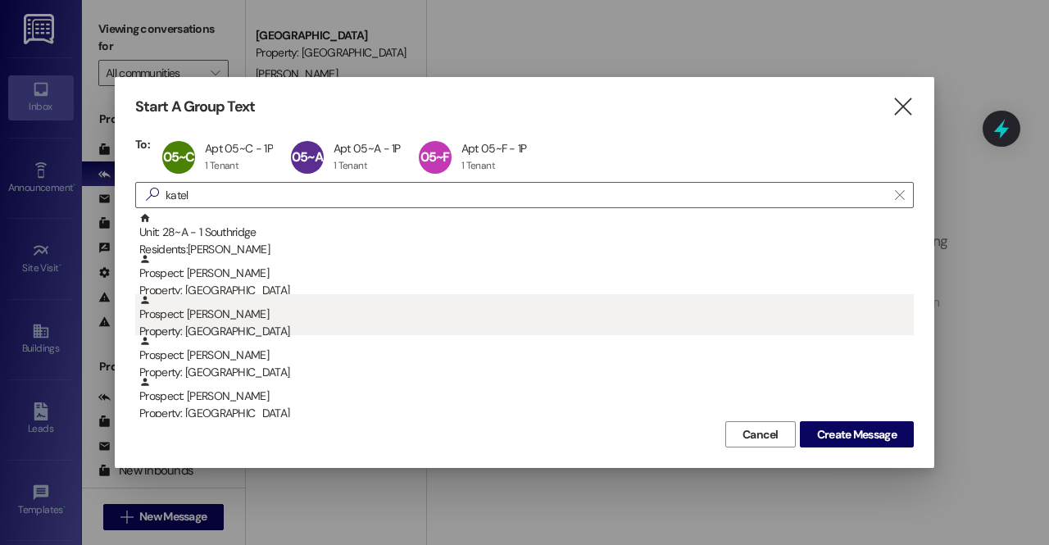
click at [375, 325] on div "Property: [GEOGRAPHIC_DATA]" at bounding box center [526, 331] width 774 height 17
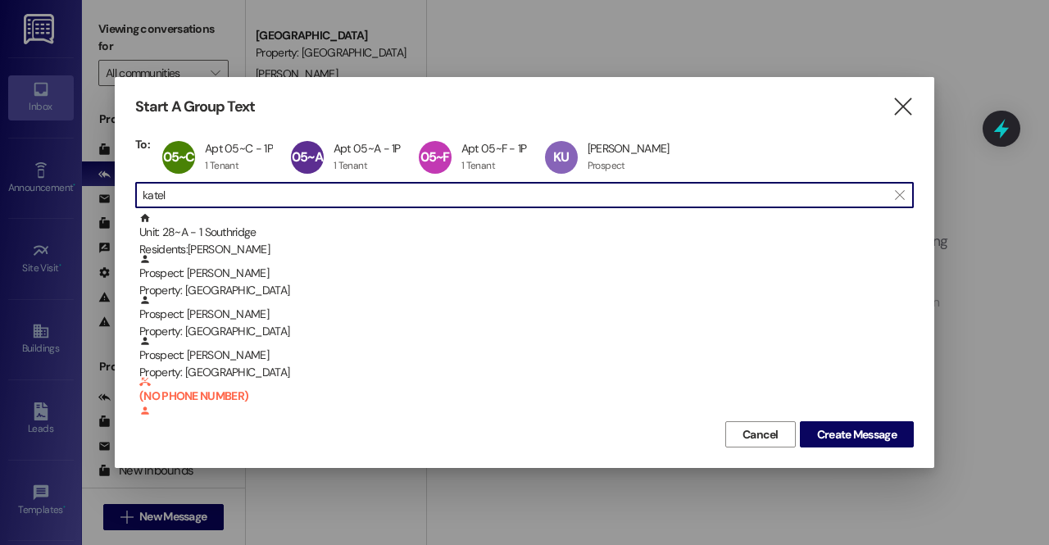
drag, startPoint x: 229, startPoint y: 197, endPoint x: 86, endPoint y: 197, distance: 142.6
click at [86, 197] on div "Start A Group Text  To: 05~C Apt 05~C - 1P Apt 05~C - 1P 1 Tenant 1 Tenant cli…" at bounding box center [524, 272] width 1049 height 545
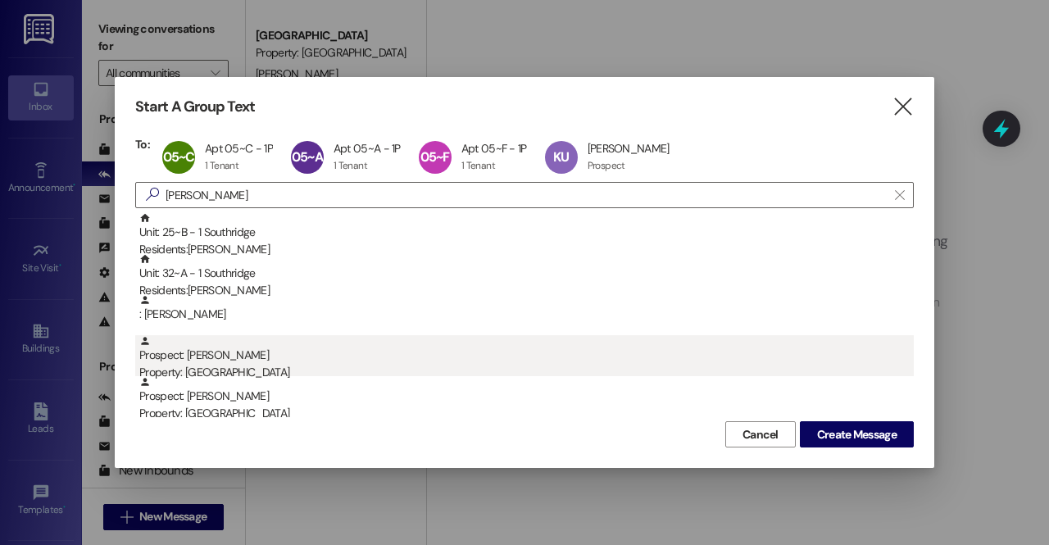
click at [215, 349] on div "Prospect: Emma Ransom Property: Park Place" at bounding box center [526, 358] width 774 height 47
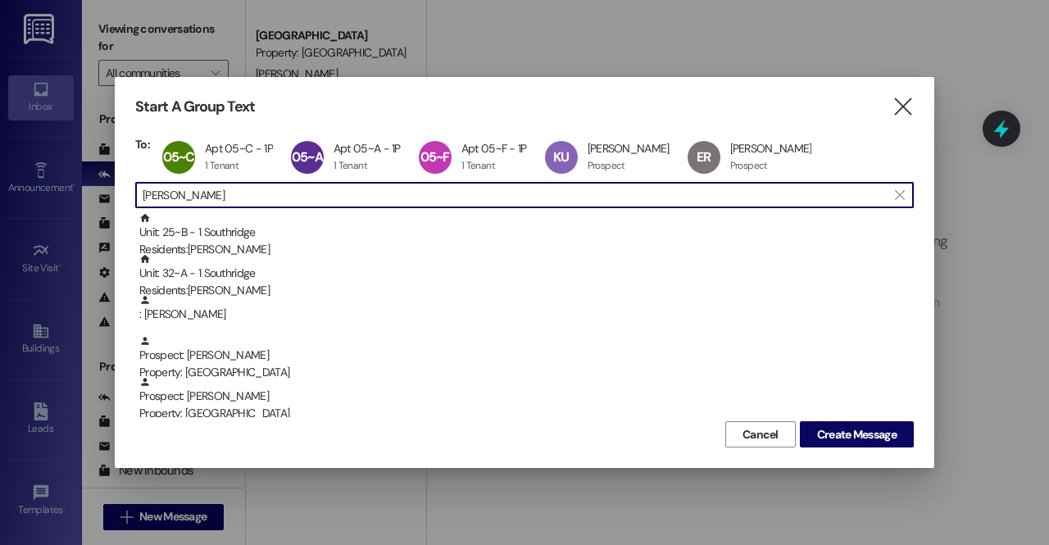
click at [238, 194] on input "emma" at bounding box center [515, 195] width 744 height 23
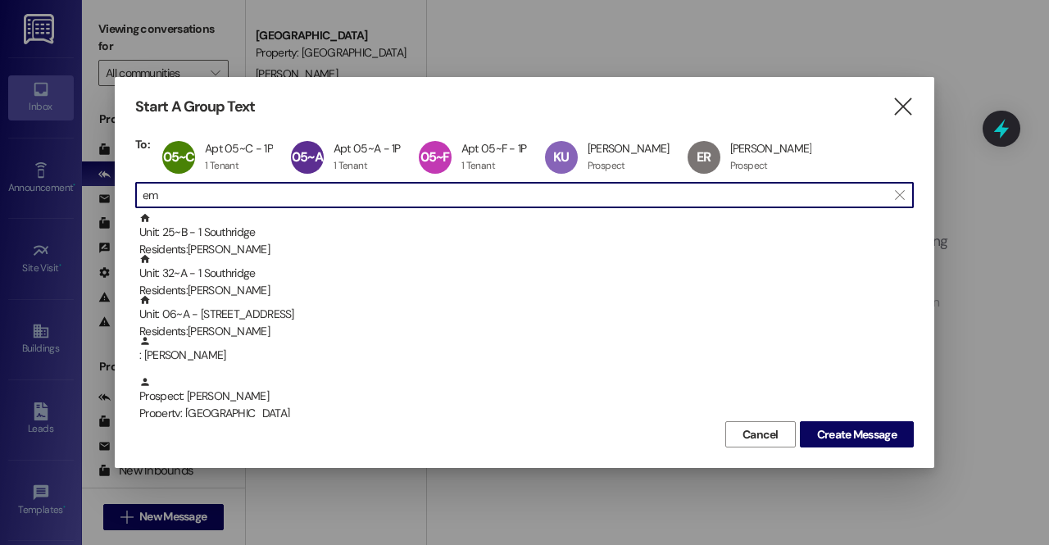
type input "e"
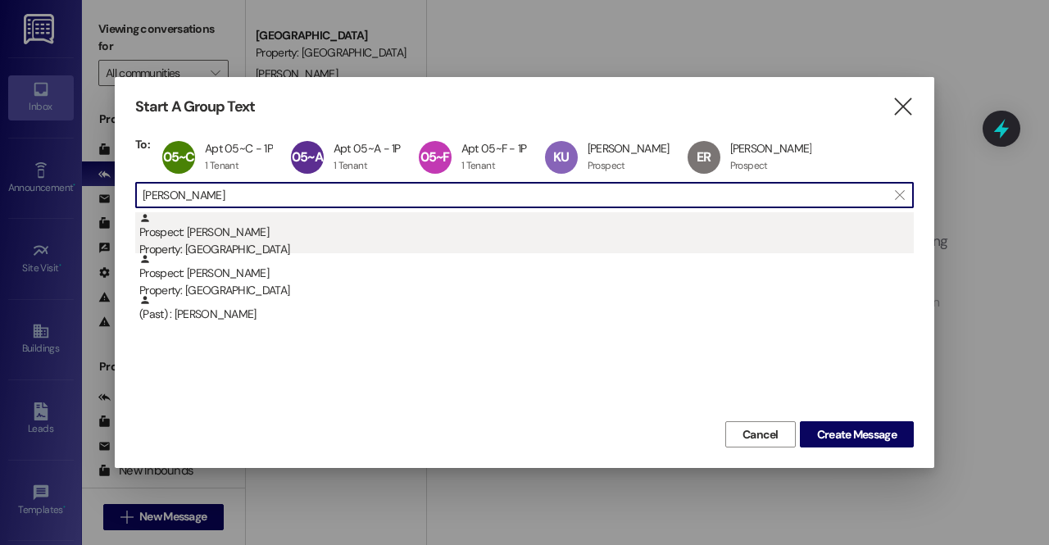
type input "melissa"
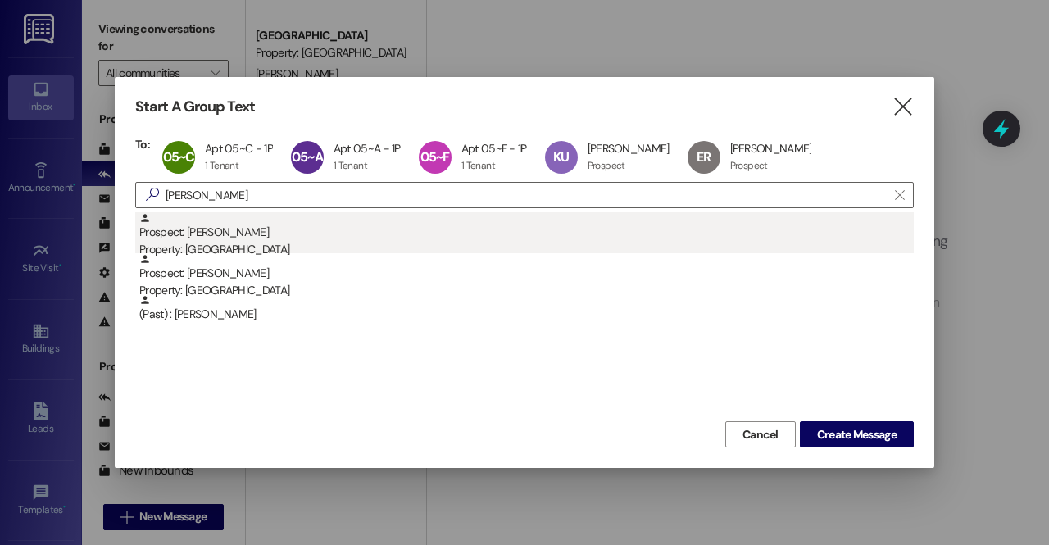
click at [252, 239] on div "Prospect: Melissa Hernandez Property: Park Place" at bounding box center [526, 235] width 774 height 47
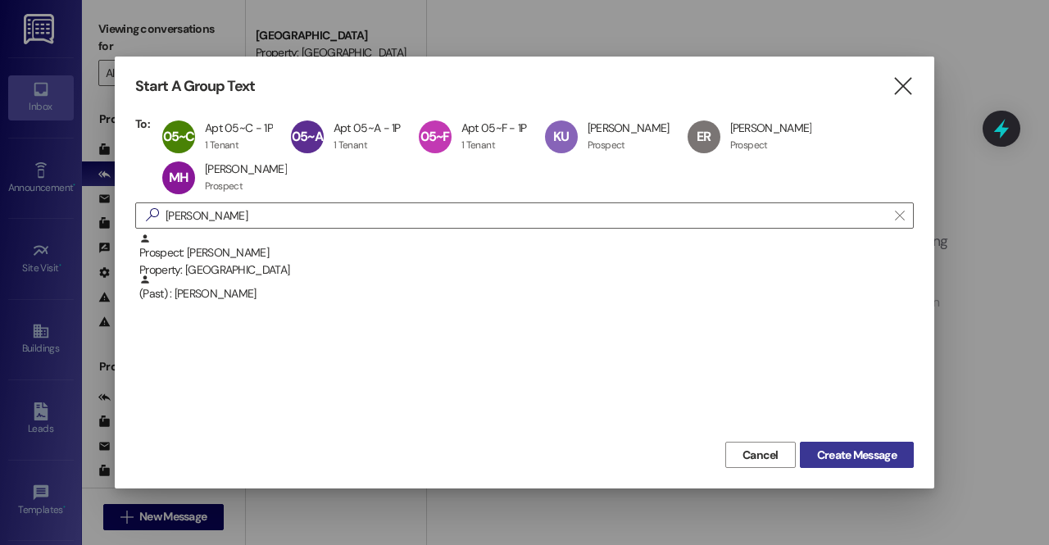
click at [860, 449] on span "Create Message" at bounding box center [856, 455] width 79 height 17
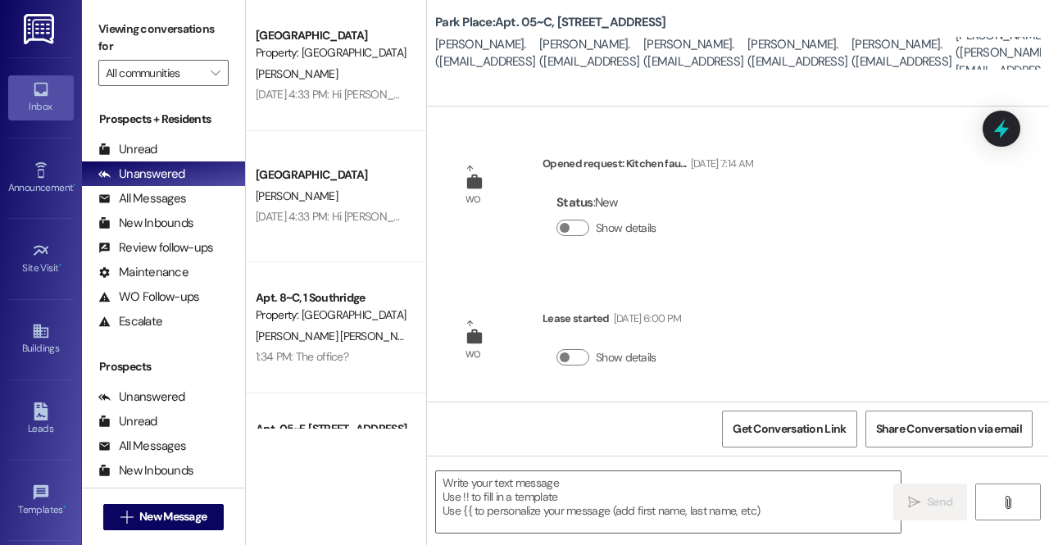
scroll to position [2, 0]
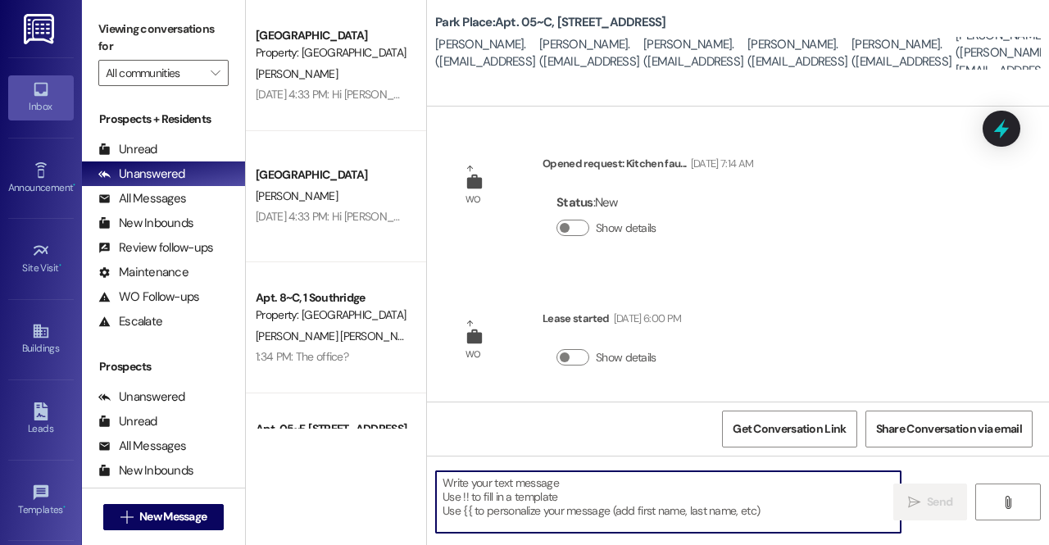
click at [559, 487] on textarea at bounding box center [668, 501] width 465 height 61
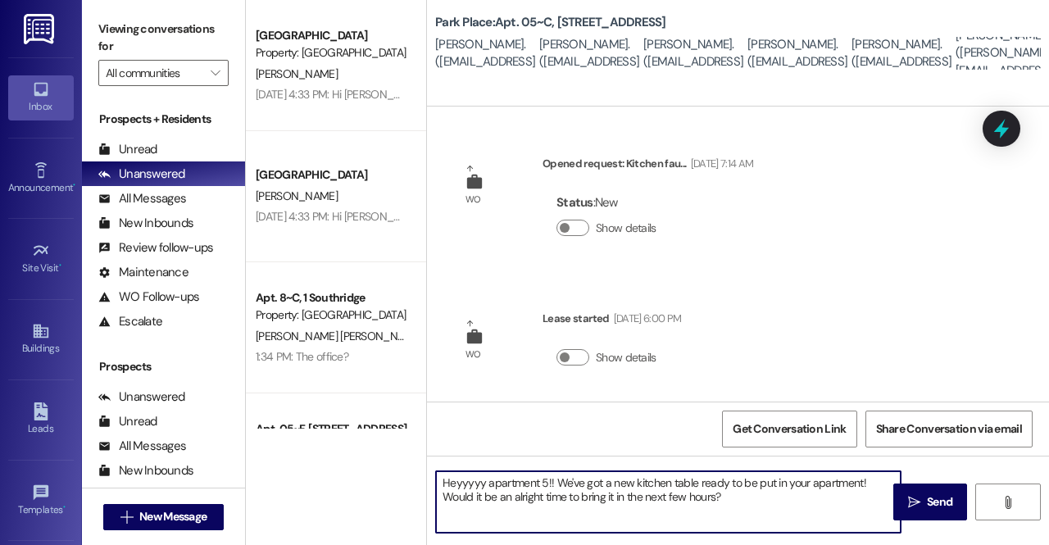
drag, startPoint x: 699, startPoint y: 499, endPoint x: 853, endPoint y: 483, distance: 154.8
click at [853, 483] on textarea "Heyyyyy apartment 5!! We've got a new kitchen table ready to be put in your apa…" at bounding box center [668, 501] width 465 height 61
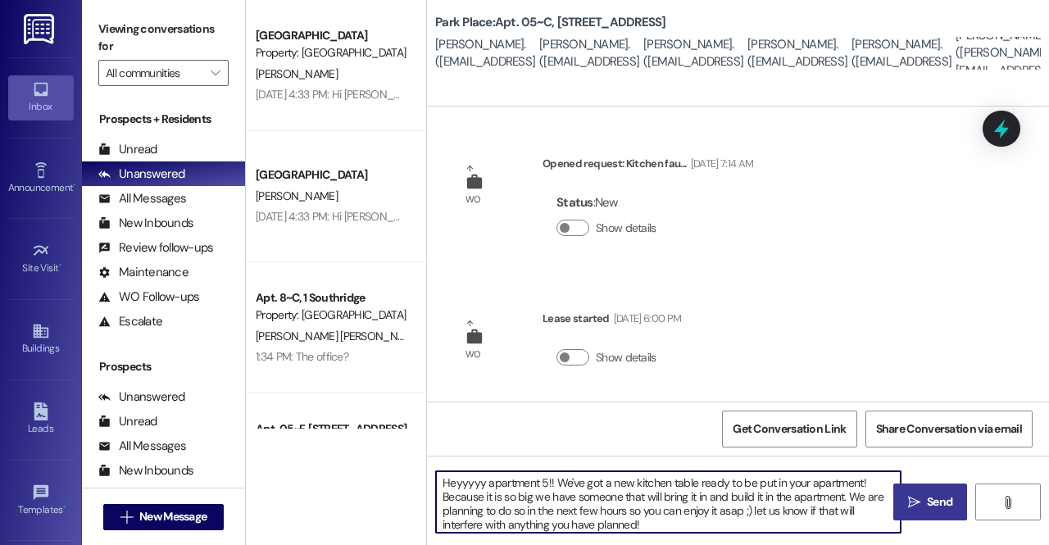
type textarea "Heyyyyy apartment 5!! We've got a new kitchen table ready to be put in your apa…"
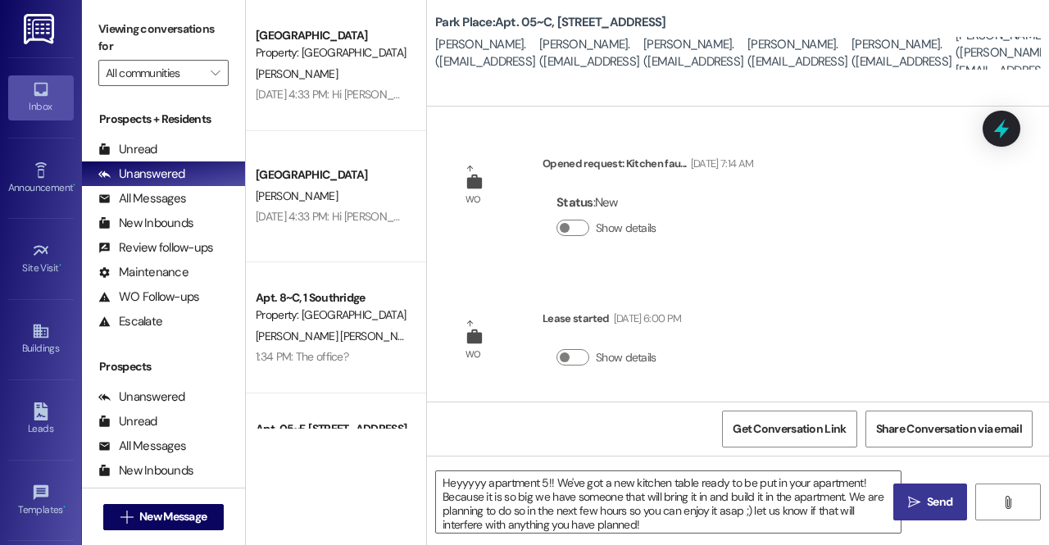
click at [918, 502] on icon "" at bounding box center [914, 502] width 12 height 13
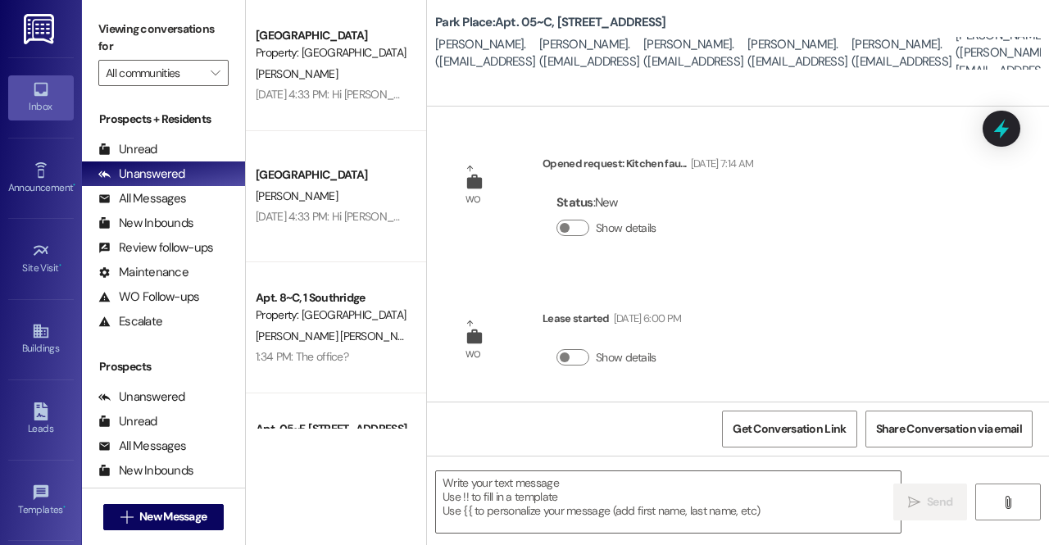
scroll to position [169, 0]
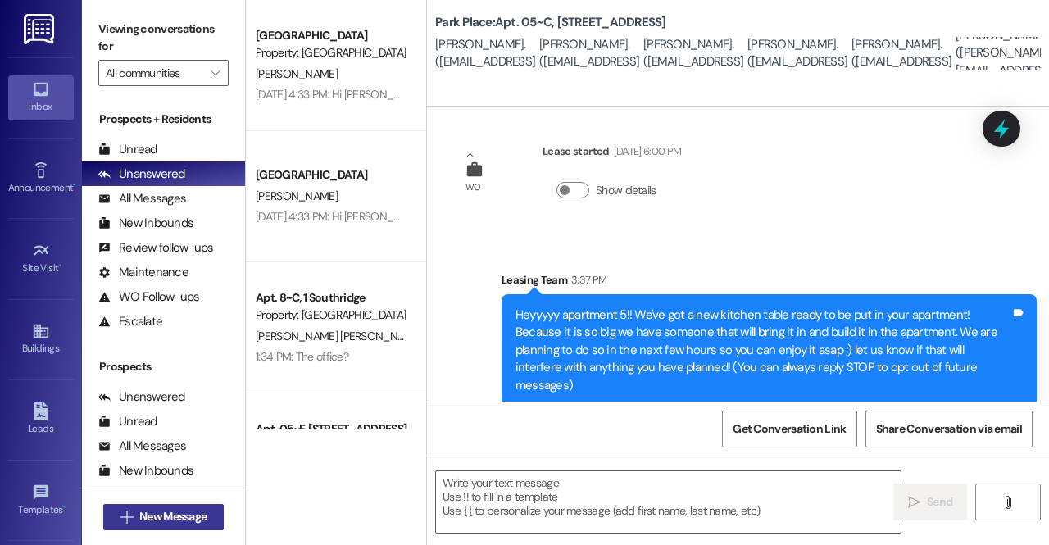
click at [148, 510] on span "New Message" at bounding box center [172, 516] width 67 height 17
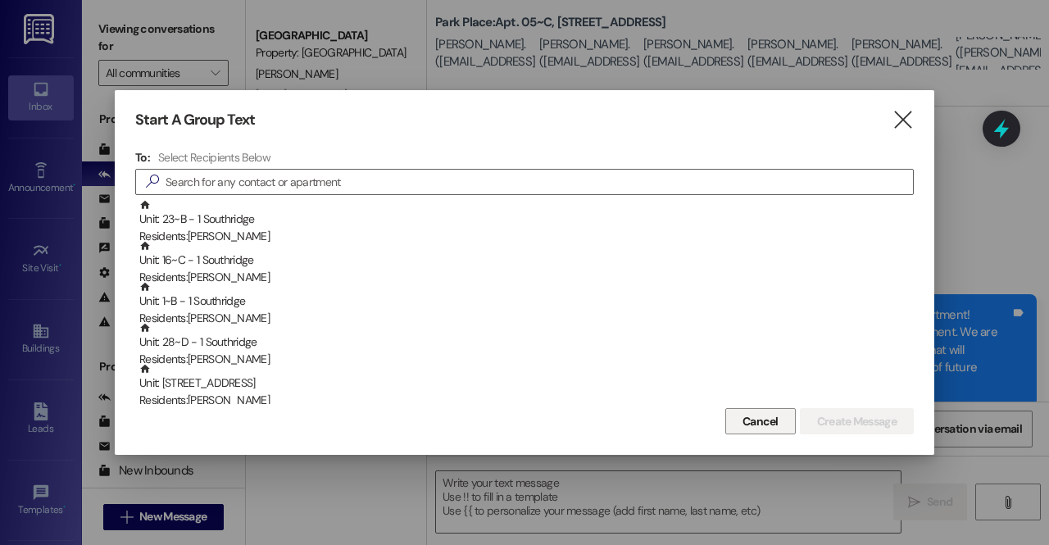
click at [764, 429] on span "Cancel" at bounding box center [760, 421] width 36 height 17
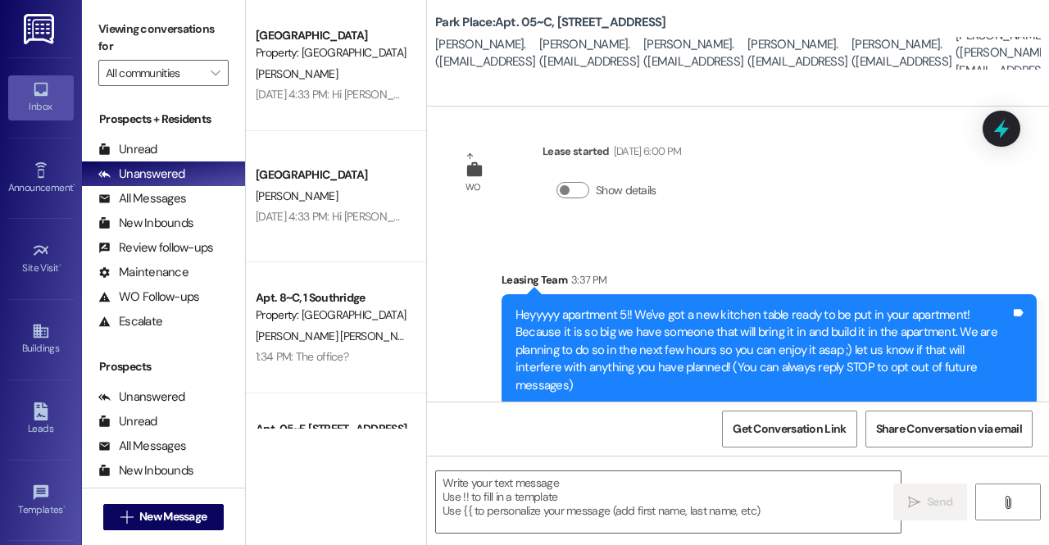
drag, startPoint x: 716, startPoint y: 373, endPoint x: 625, endPoint y: 347, distance: 94.4
click at [625, 347] on div "Heyyyyy apartment 5!! We've got a new kitchen table ready to be put in your apa…" at bounding box center [762, 350] width 495 height 88
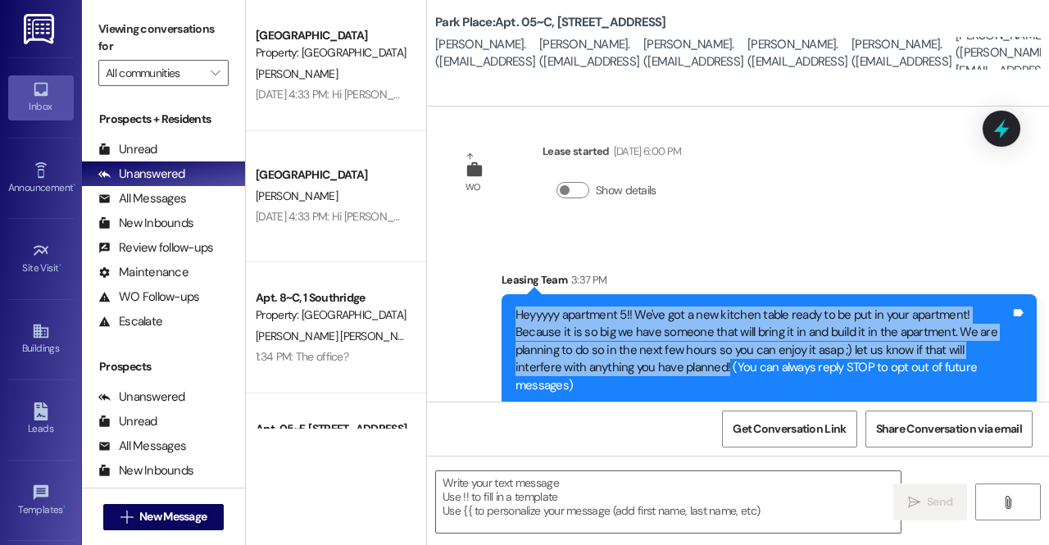
drag, startPoint x: 678, startPoint y: 370, endPoint x: 516, endPoint y: 319, distance: 169.5
click at [516, 319] on div "Heyyyyy apartment 5!! We've got a new kitchen table ready to be put in your apa…" at bounding box center [762, 350] width 495 height 88
copy div "Heyyyyy apartment 5!! We've got a new kitchen table ready to be put in your apa…"
click at [202, 515] on span "New Message" at bounding box center [172, 516] width 67 height 17
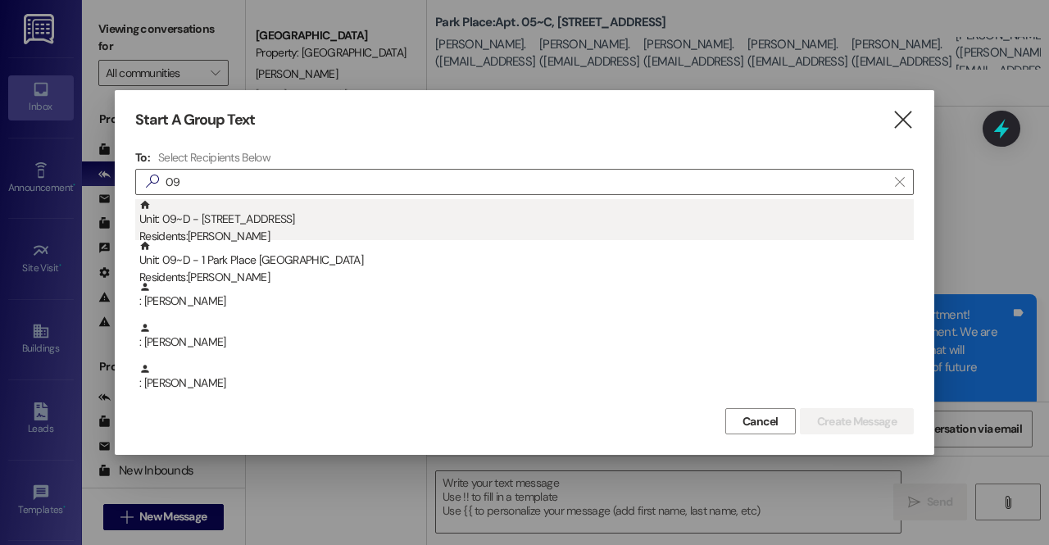
click at [302, 233] on div "Residents: Christopher Hoerler" at bounding box center [526, 236] width 774 height 17
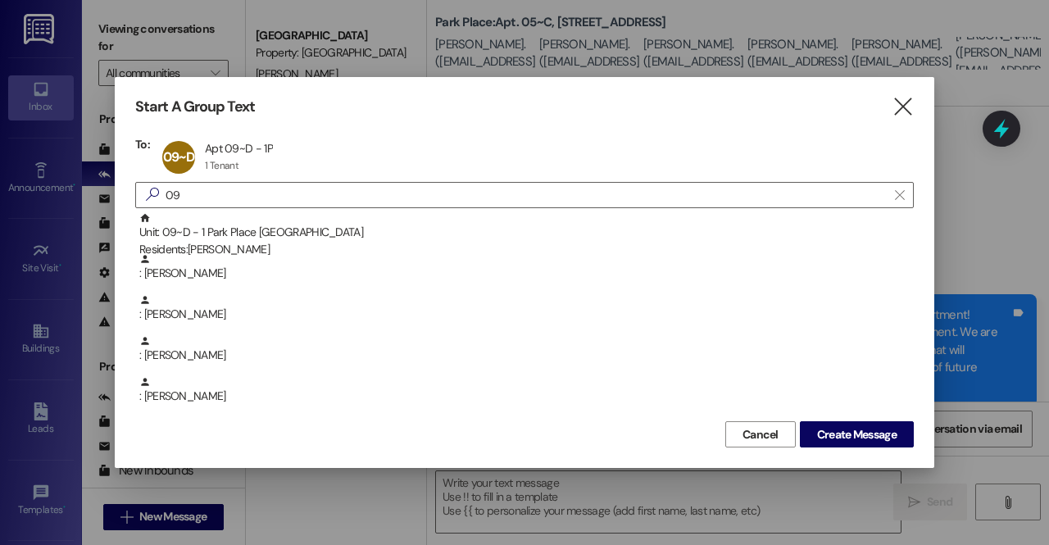
click at [302, 233] on div "Unit: 09~D - 1 Park Place Guarantors Residents: Jason Hoerler" at bounding box center [526, 235] width 774 height 47
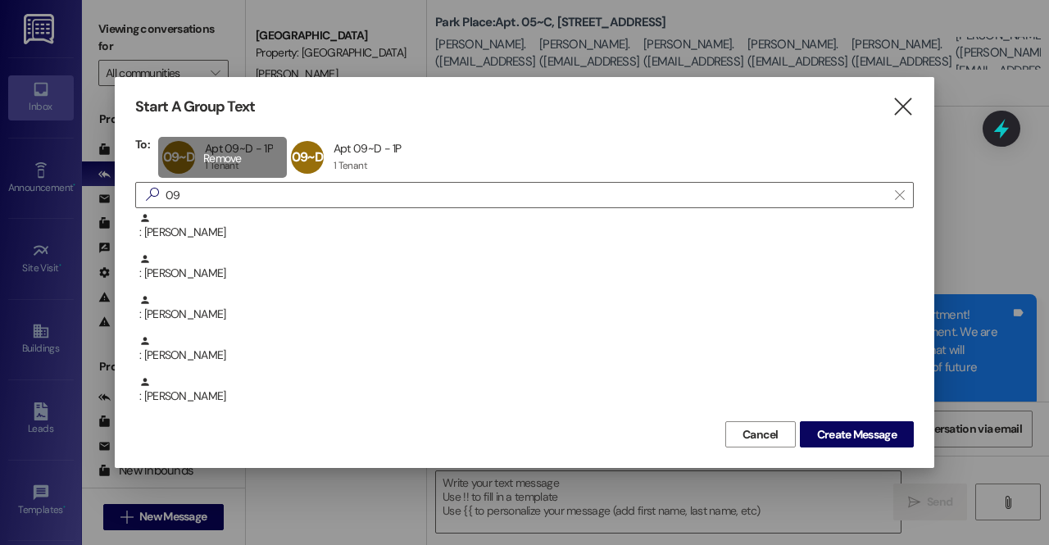
click at [244, 156] on div "09~D Apt 09~D - 1P Apt 09~D - 1P 1 Tenant 1 Tenant click to remove" at bounding box center [222, 157] width 129 height 41
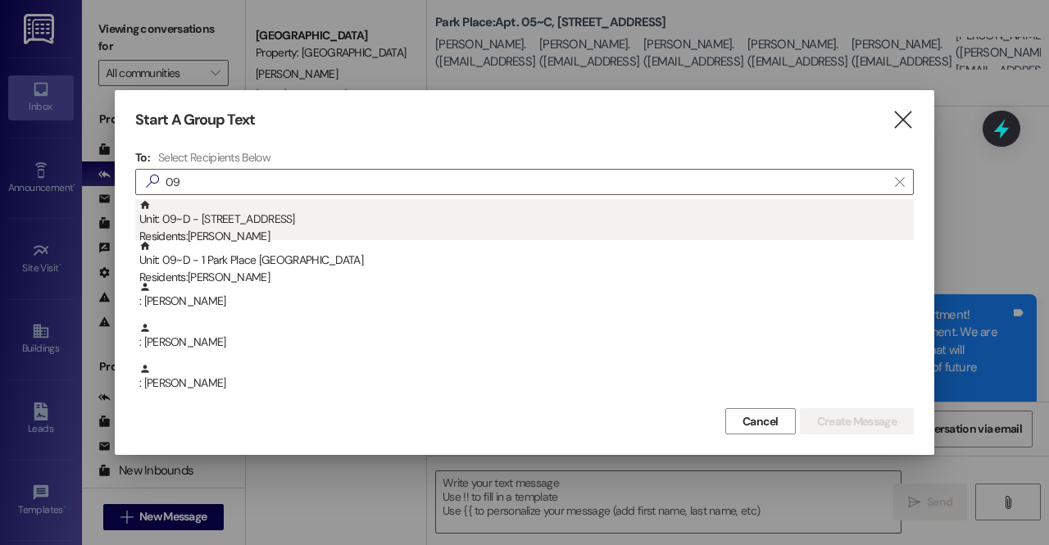
click at [282, 232] on div "Residents: Christopher Hoerler" at bounding box center [526, 236] width 774 height 17
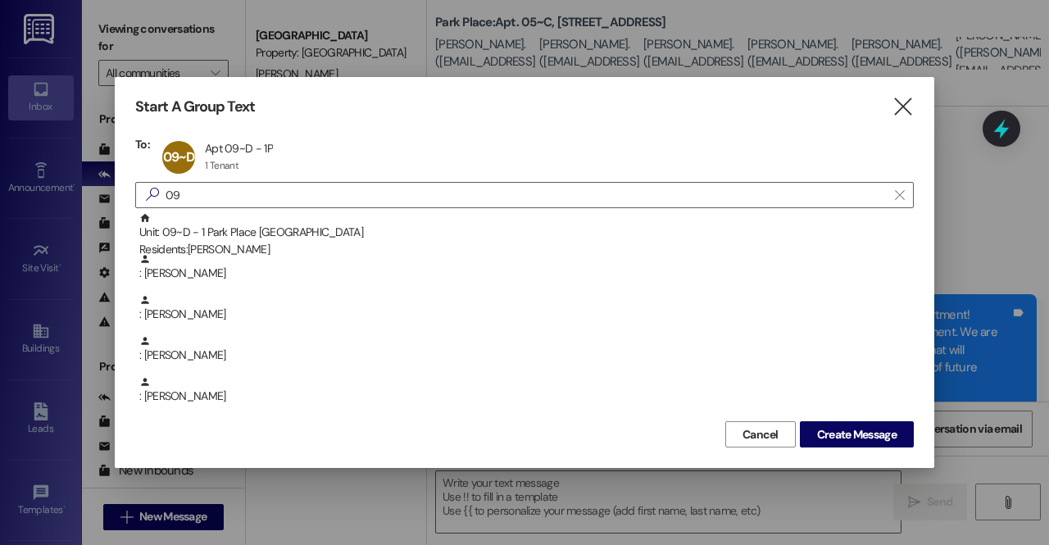
click at [282, 232] on div "Unit: 09~D - 1 Park Place Guarantors Residents: Jason Hoerler" at bounding box center [526, 235] width 774 height 47
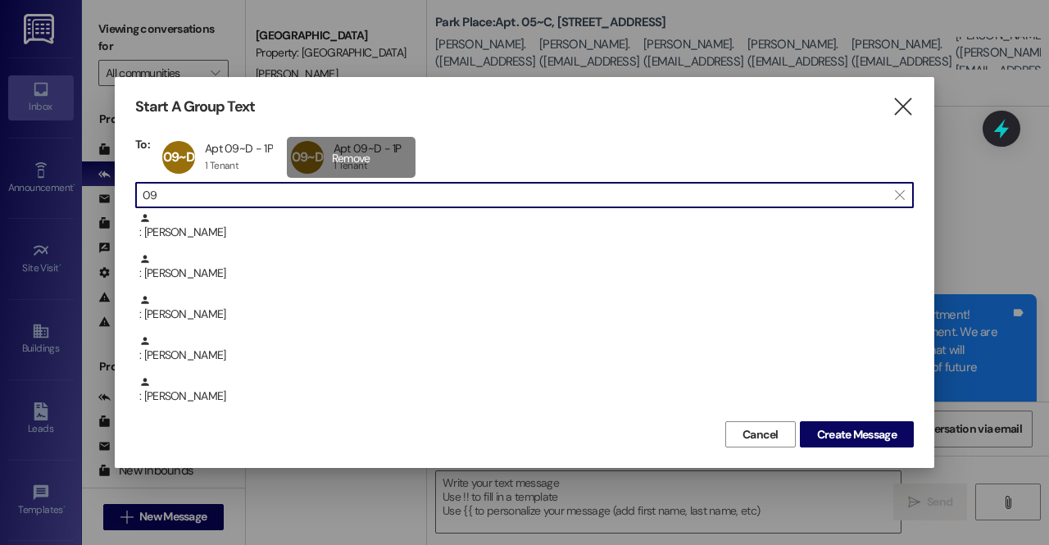
click at [348, 153] on div "09~D Apt 09~D - 1P Apt 09~D - 1P 1 Tenant 1 Tenant click to remove" at bounding box center [351, 157] width 129 height 41
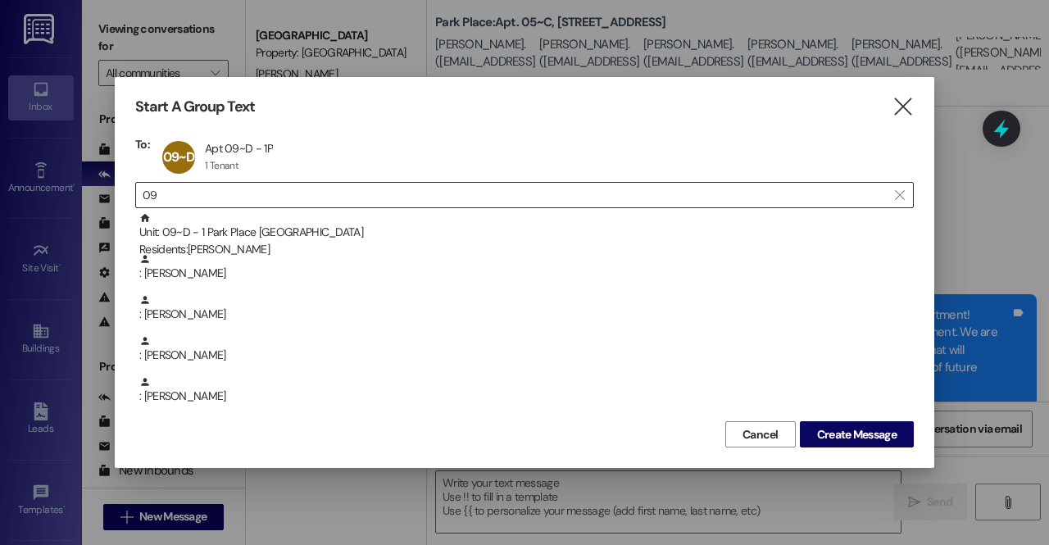
drag, startPoint x: 209, startPoint y: 165, endPoint x: 213, endPoint y: 190, distance: 25.7
click at [213, 190] on div "To: 09~D Apt 09~D - 1P Apt 09~D - 1P 1 Tenant 1 Tenant click to remove  09  U…" at bounding box center [524, 277] width 778 height 280
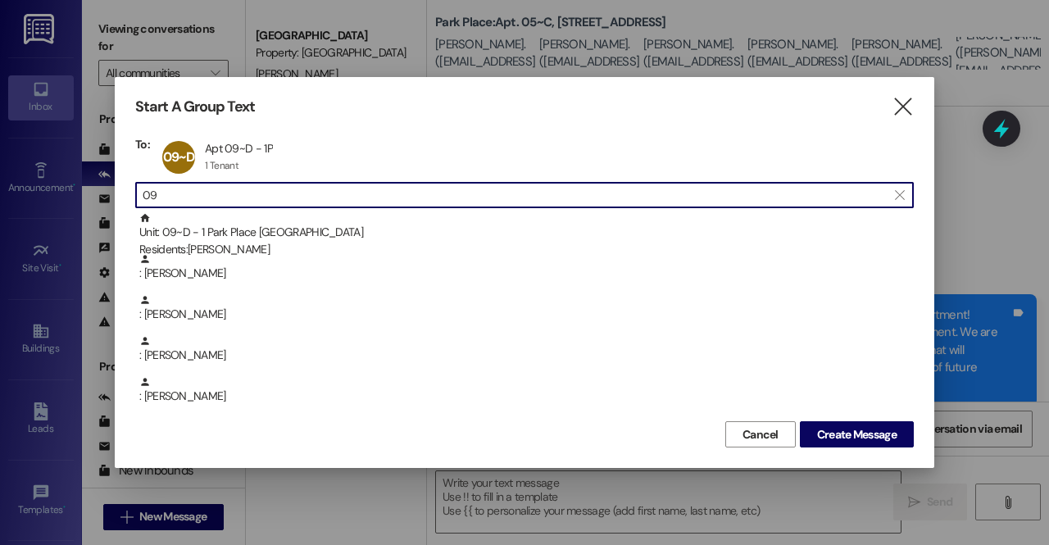
click at [213, 190] on input "09" at bounding box center [515, 195] width 744 height 23
type input "0"
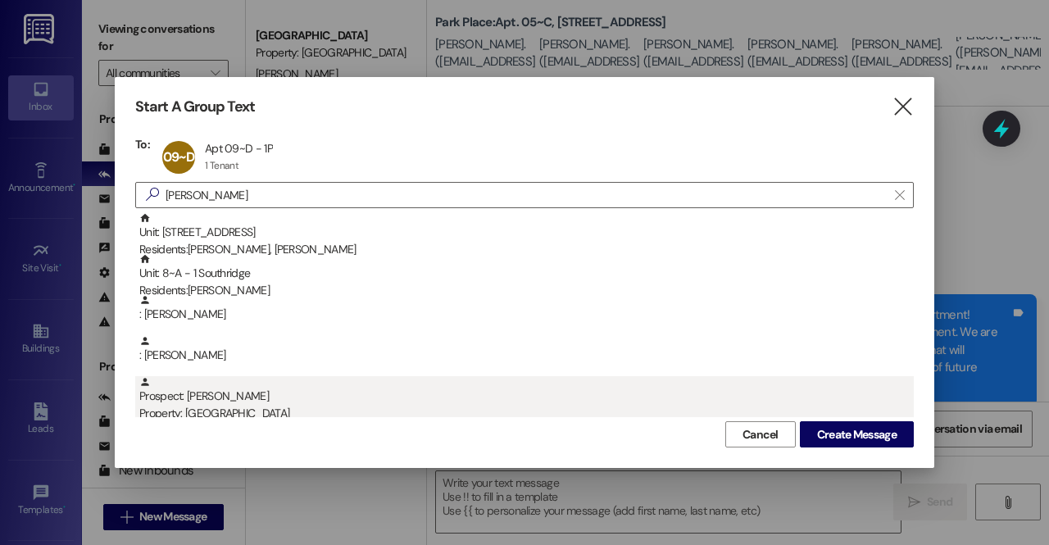
click at [238, 391] on div "Prospect: Carson Pippin Property: Park Place" at bounding box center [526, 399] width 774 height 47
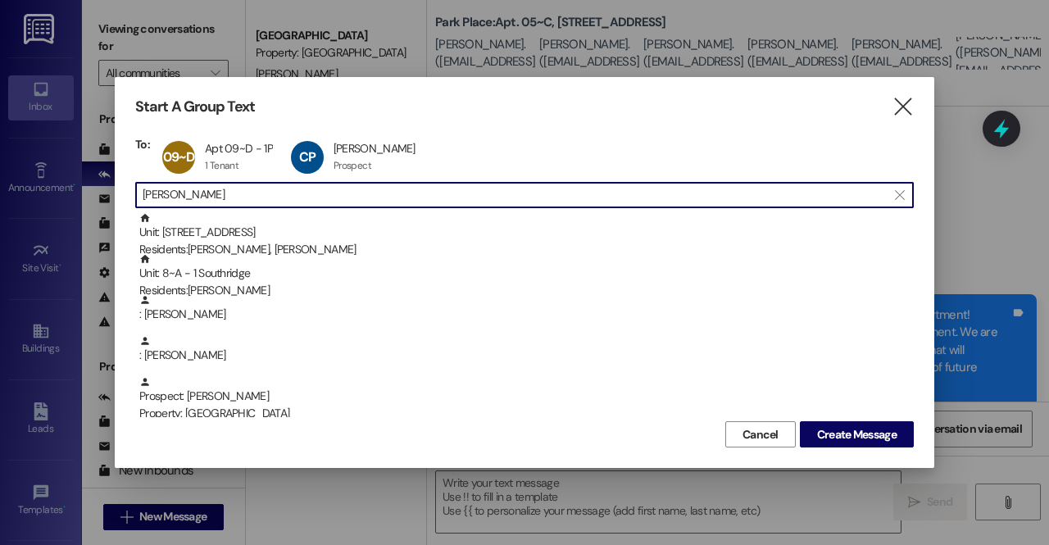
scroll to position [0, 0]
drag, startPoint x: 280, startPoint y: 196, endPoint x: 75, endPoint y: 196, distance: 204.8
click at [75, 196] on div "Start A Group Text  To: 09~D Apt 09~D - 1P Apt 09~D - 1P 1 Tenant 1 Tenant cli…" at bounding box center [524, 272] width 1049 height 545
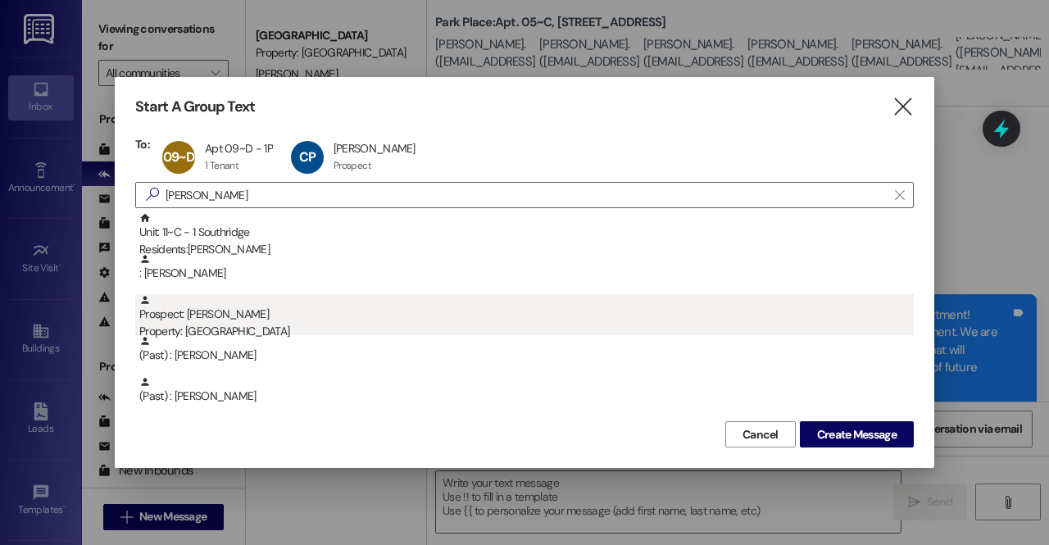
click at [305, 324] on div "Property: [GEOGRAPHIC_DATA]" at bounding box center [526, 331] width 774 height 17
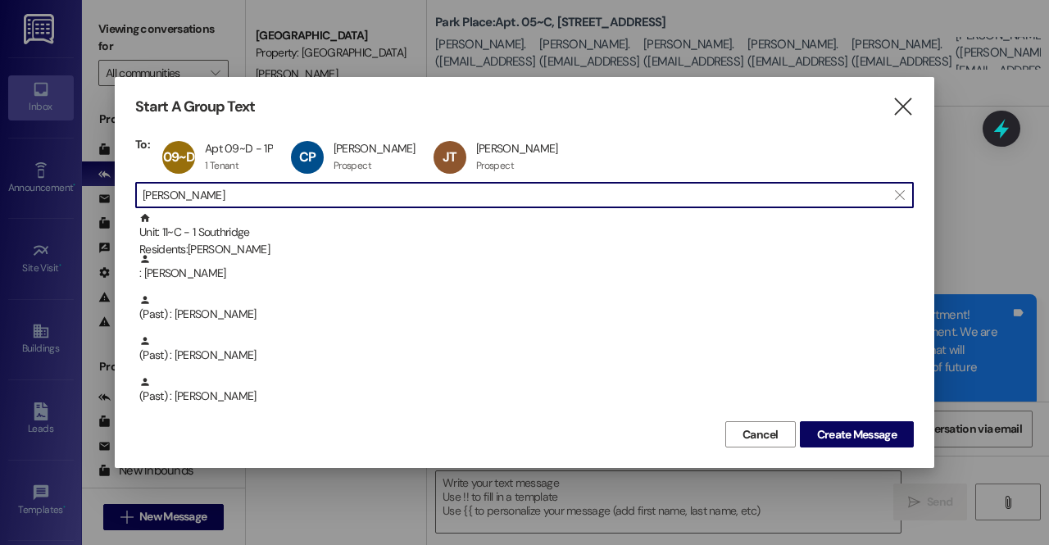
drag, startPoint x: 308, startPoint y: 196, endPoint x: 94, endPoint y: 191, distance: 213.9
click at [94, 191] on div "Start A Group Text  To: 09~D Apt 09~D - 1P Apt 09~D - 1P 1 Tenant 1 Tenant cli…" at bounding box center [524, 272] width 1049 height 545
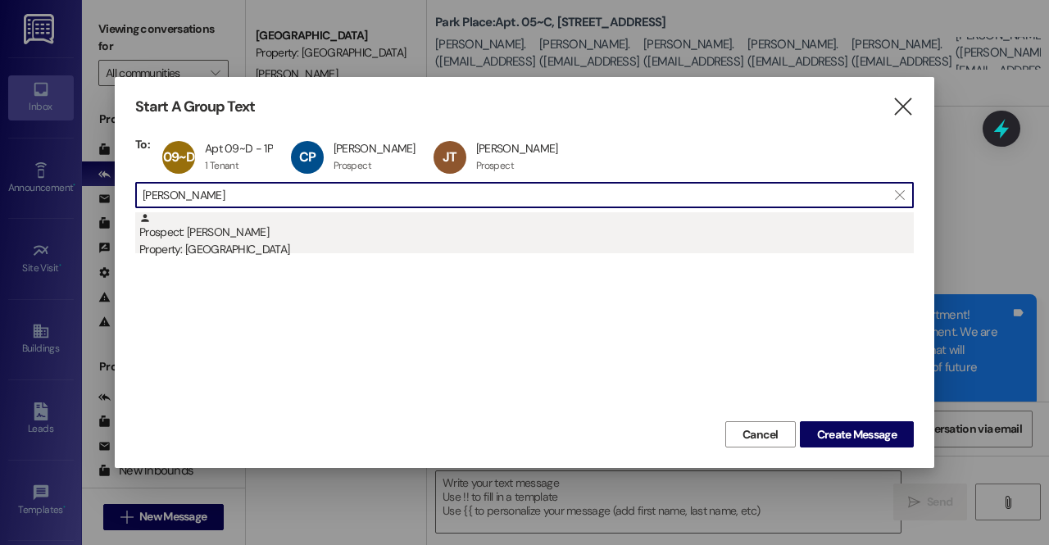
type input "christopher thomas"
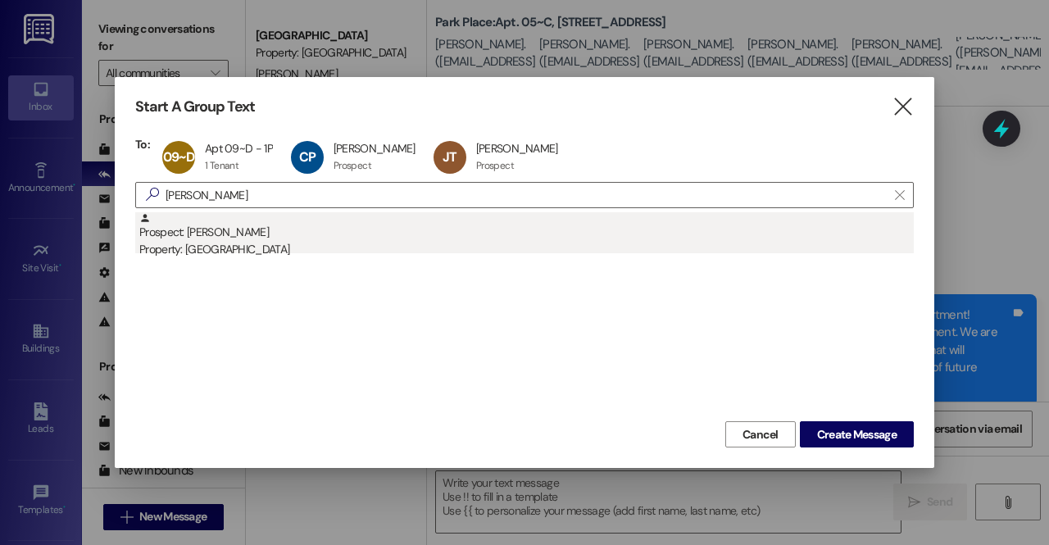
click at [283, 249] on div "Property: [GEOGRAPHIC_DATA]" at bounding box center [526, 249] width 774 height 17
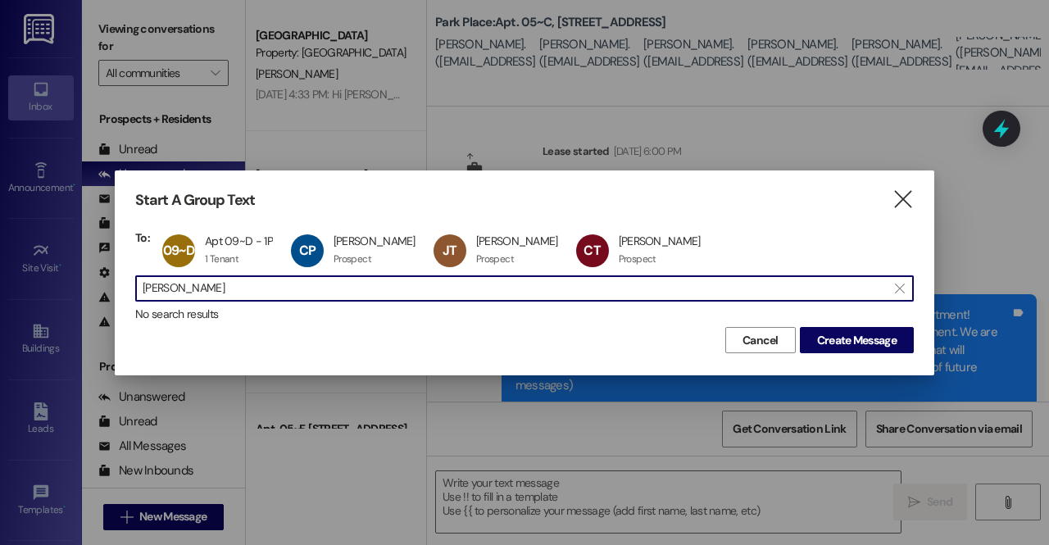
scroll to position [1, 0]
drag, startPoint x: 264, startPoint y: 288, endPoint x: 86, endPoint y: 305, distance: 178.5
click at [86, 305] on div "Start A Group Text  To: 09~D Apt 09~D - 1P Apt 09~D - 1P 1 Tenant 1 Tenant cli…" at bounding box center [524, 272] width 1049 height 545
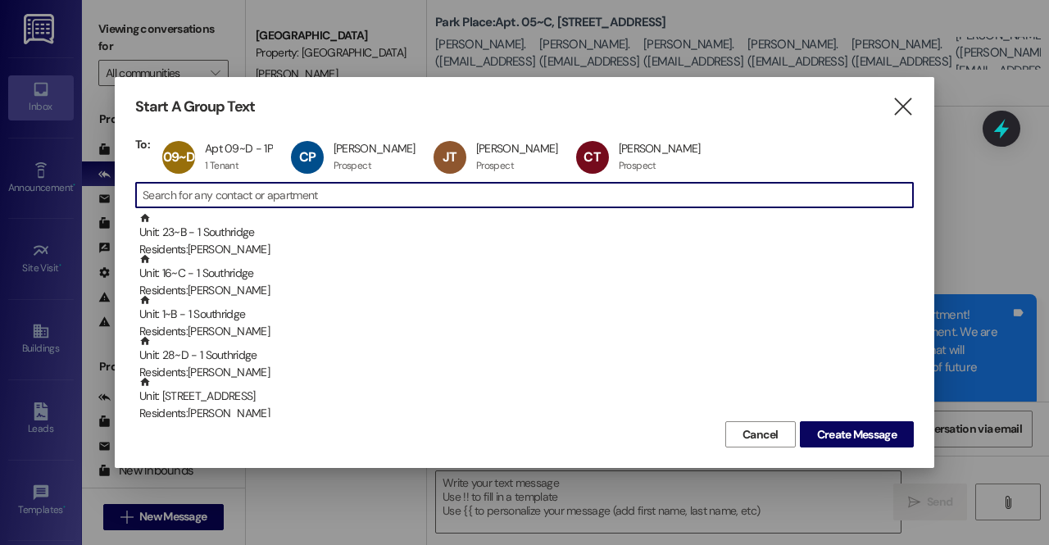
scroll to position [0, 0]
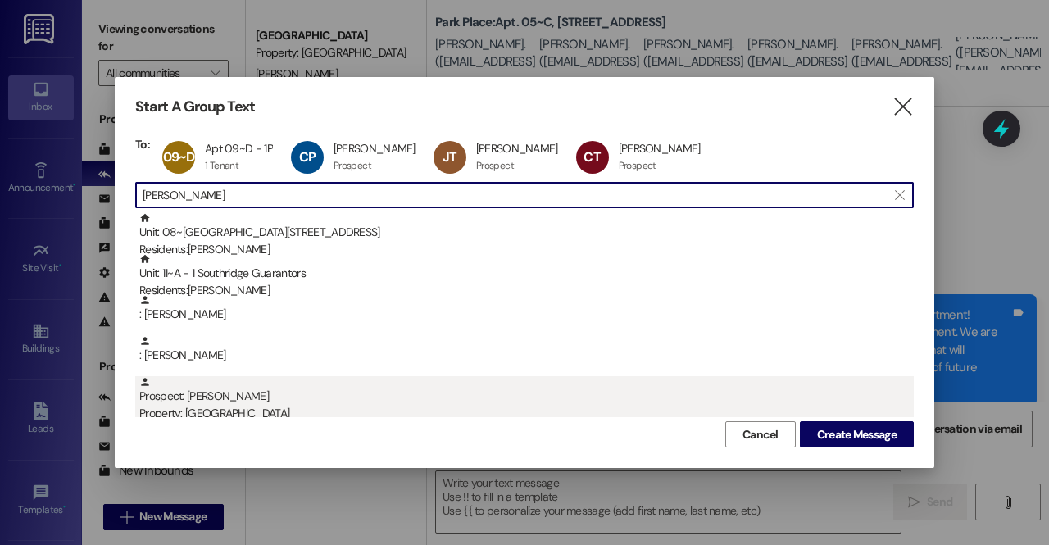
click at [338, 384] on div "Prospect: Andrew Crop Property: Park Place" at bounding box center [526, 399] width 774 height 47
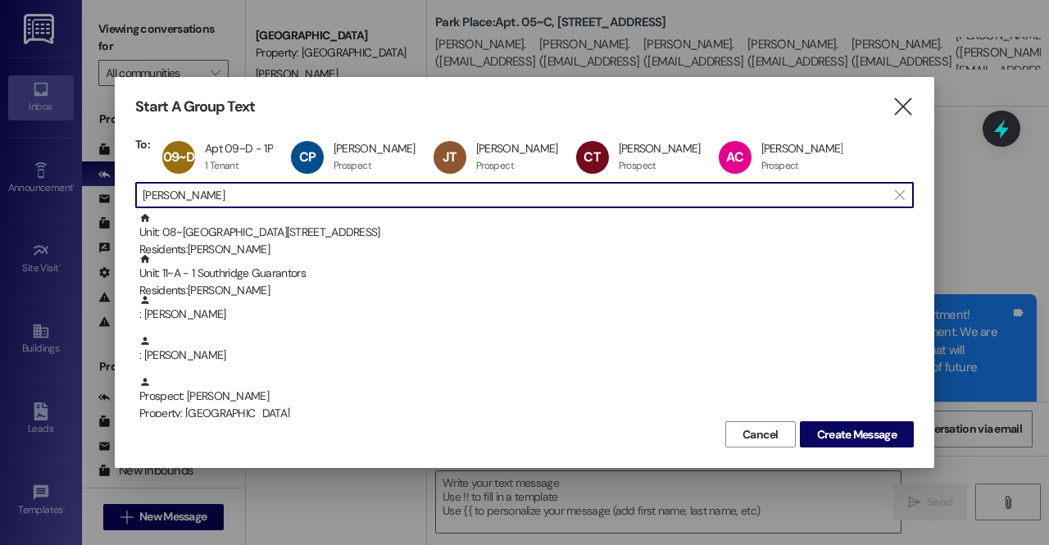
scroll to position [1, 0]
drag, startPoint x: 243, startPoint y: 201, endPoint x: 122, endPoint y: 201, distance: 121.3
click at [122, 201] on div "Start A Group Text  To: 09~D Apt 09~D - 1P Apt 09~D - 1P 1 Tenant 1 Tenant cli…" at bounding box center [524, 272] width 819 height 391
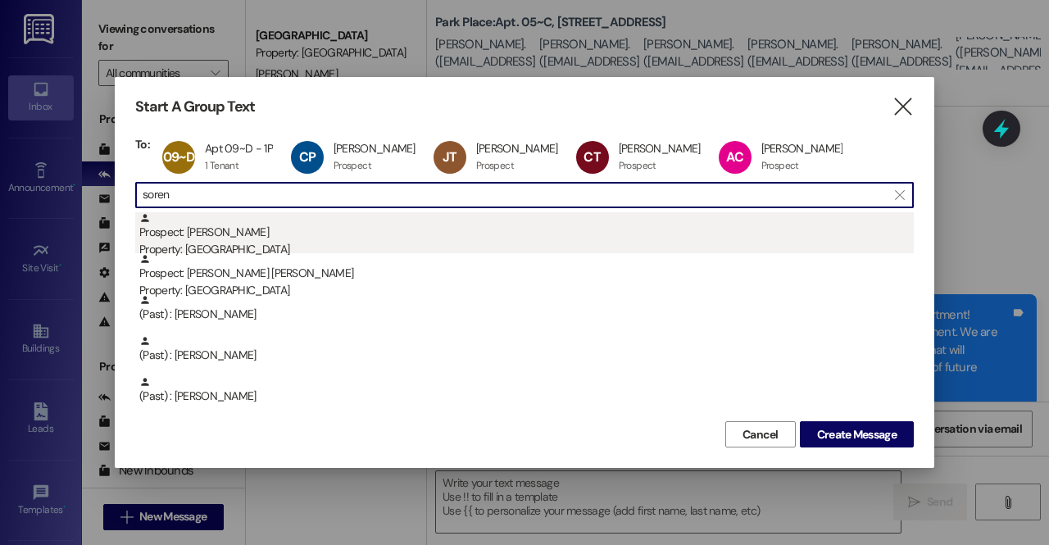
type input "soren"
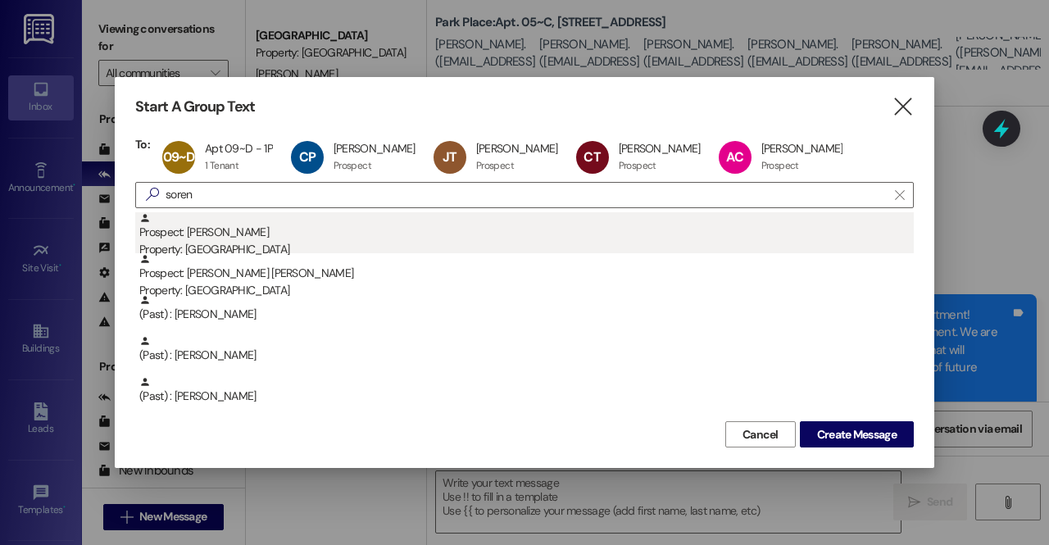
scroll to position [0, 0]
click at [249, 240] on div "Prospect: Soren Robinson Property: Park Place" at bounding box center [526, 235] width 774 height 47
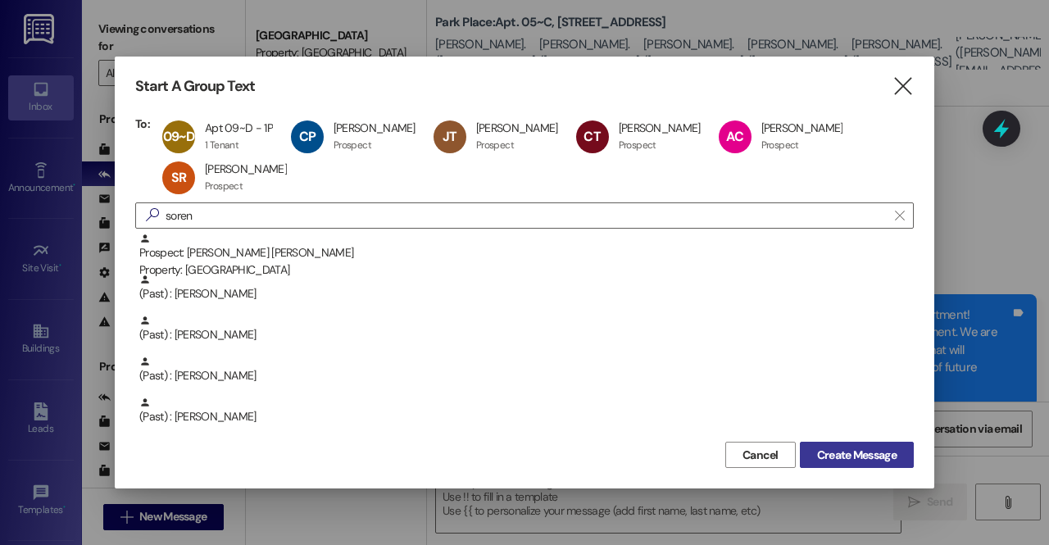
click at [861, 465] on button "Create Message" at bounding box center [857, 455] width 114 height 26
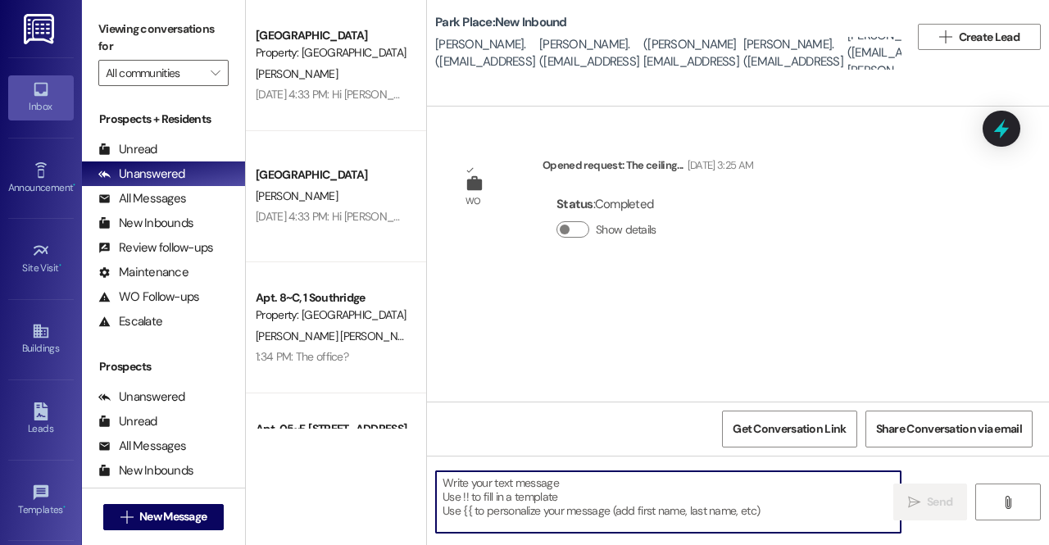
click at [601, 493] on textarea at bounding box center [668, 501] width 465 height 61
paste textarea "Heyyyyy apartment 5!! We've got a new kitchen table ready to be put in your apa…"
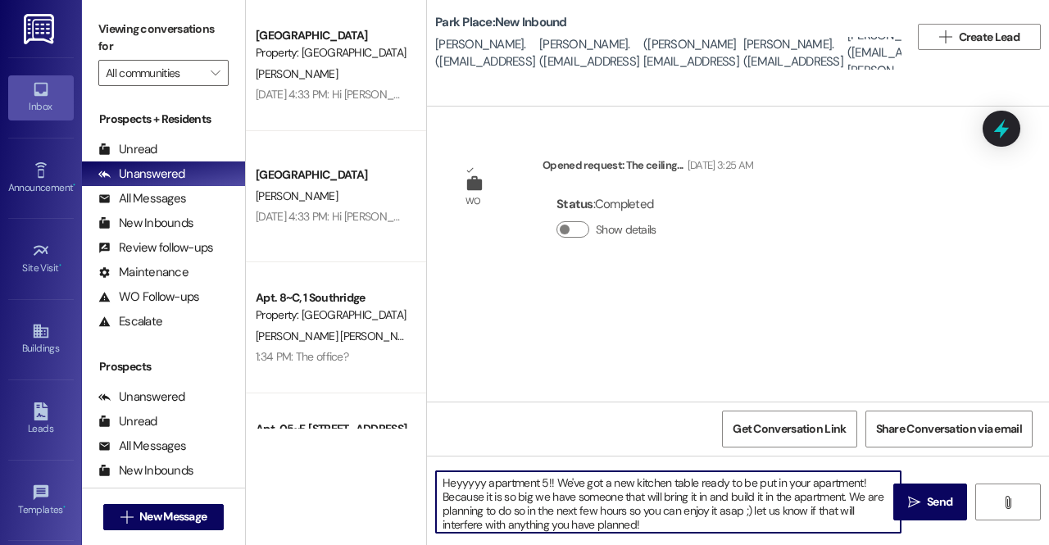
click at [544, 486] on textarea "Heyyyyy apartment 5!! We've got a new kitchen table ready to be put in your apa…" at bounding box center [668, 501] width 465 height 61
type textarea "Heyyyyy apartment 9!! We've got a new kitchen table ready to be put in your apa…"
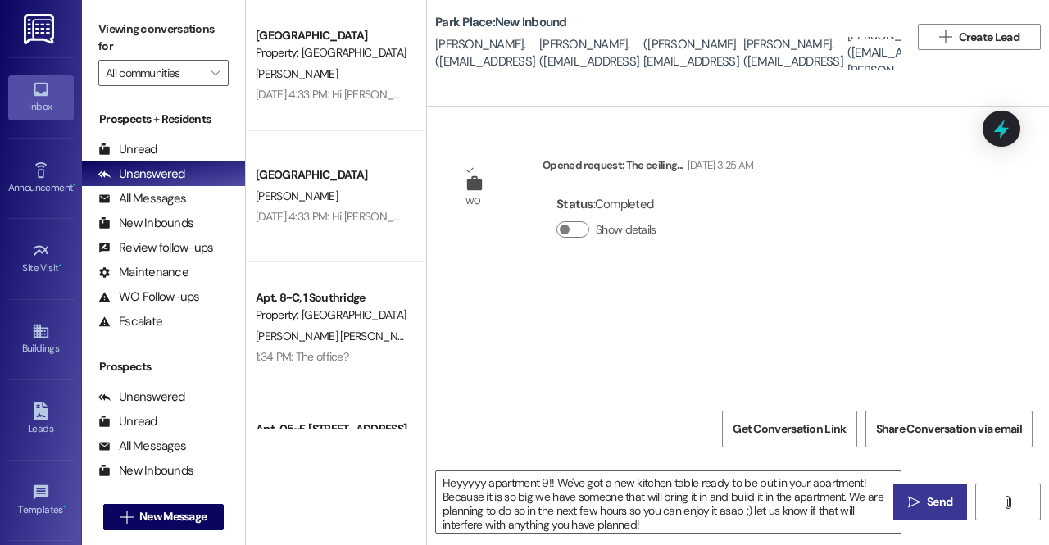
click at [923, 499] on span "Send" at bounding box center [939, 501] width 32 height 17
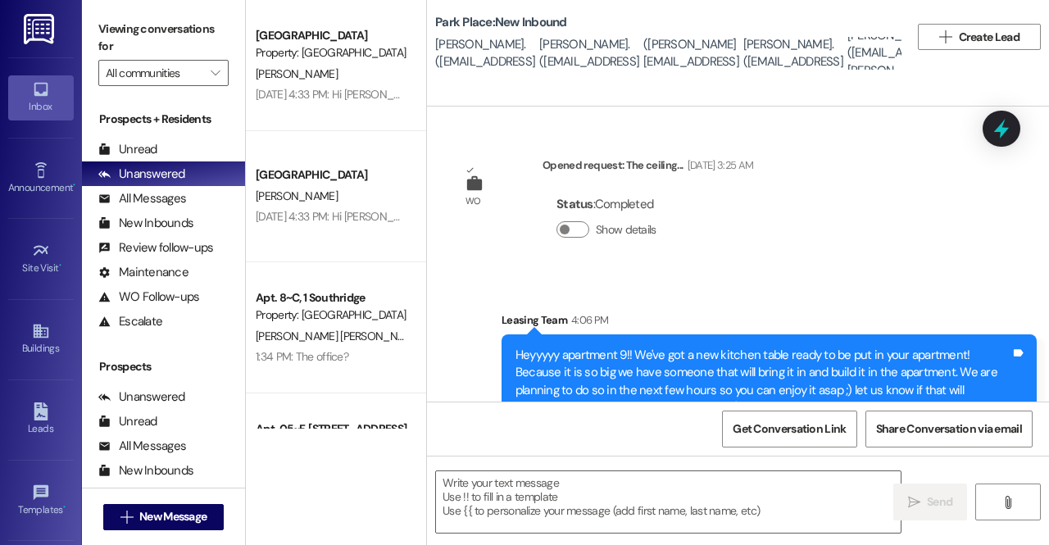
scroll to position [39, 0]
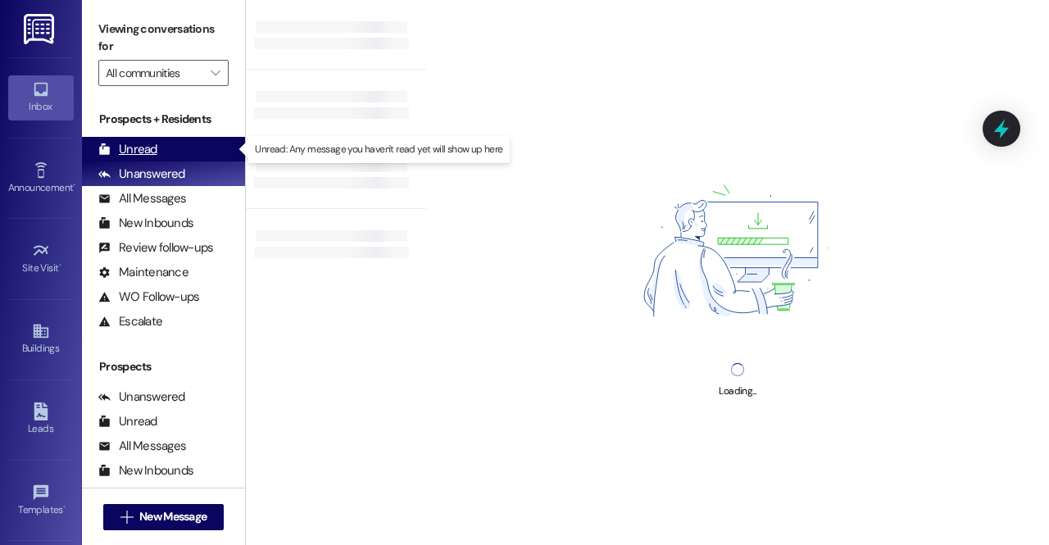
click at [173, 143] on div "Unread (0)" at bounding box center [163, 149] width 163 height 25
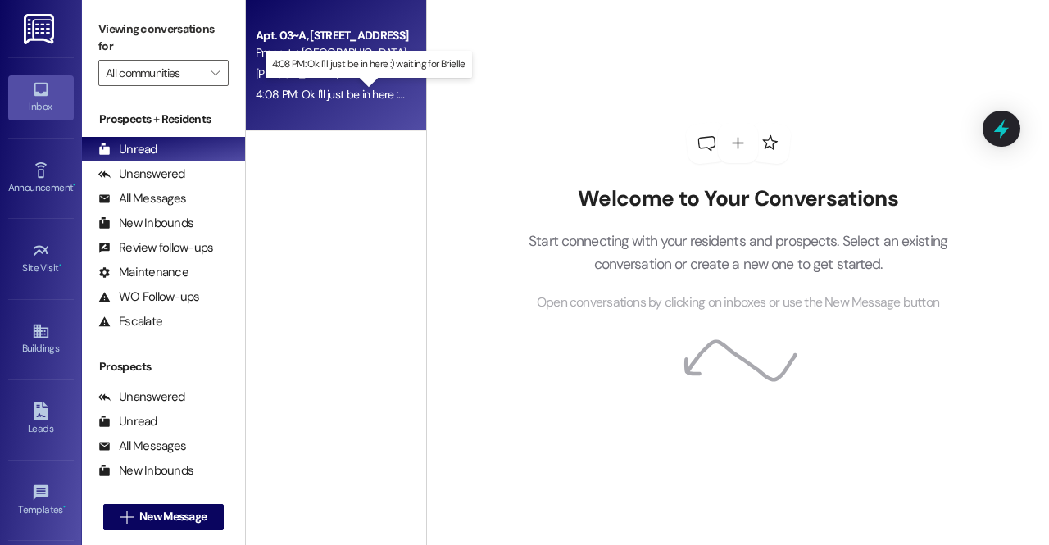
click at [335, 91] on div "4:08 PM: Ok I'll just be in here :) waiting for Brielle 4:08 PM: Ok I'll just b…" at bounding box center [370, 94] width 229 height 15
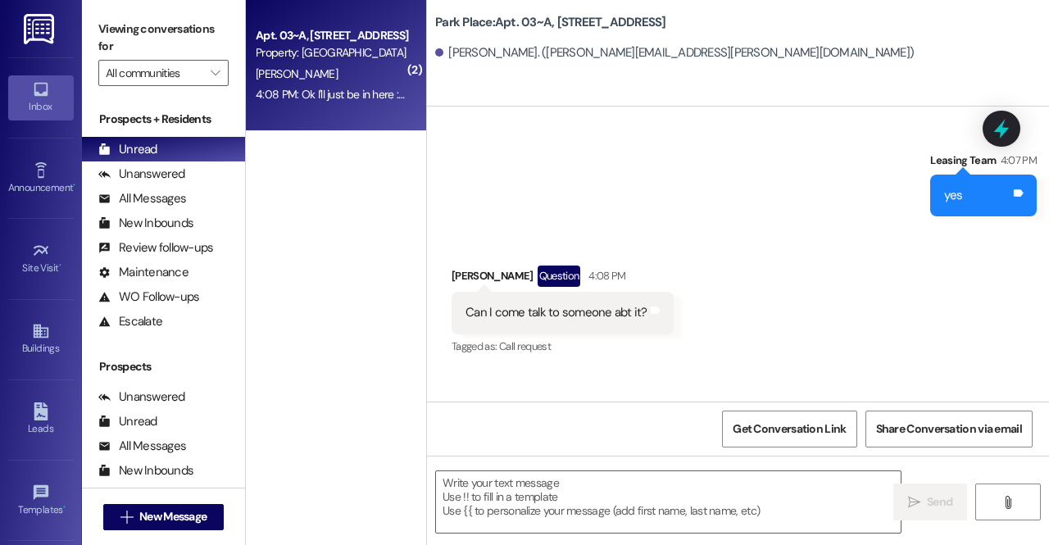
scroll to position [7402, 0]
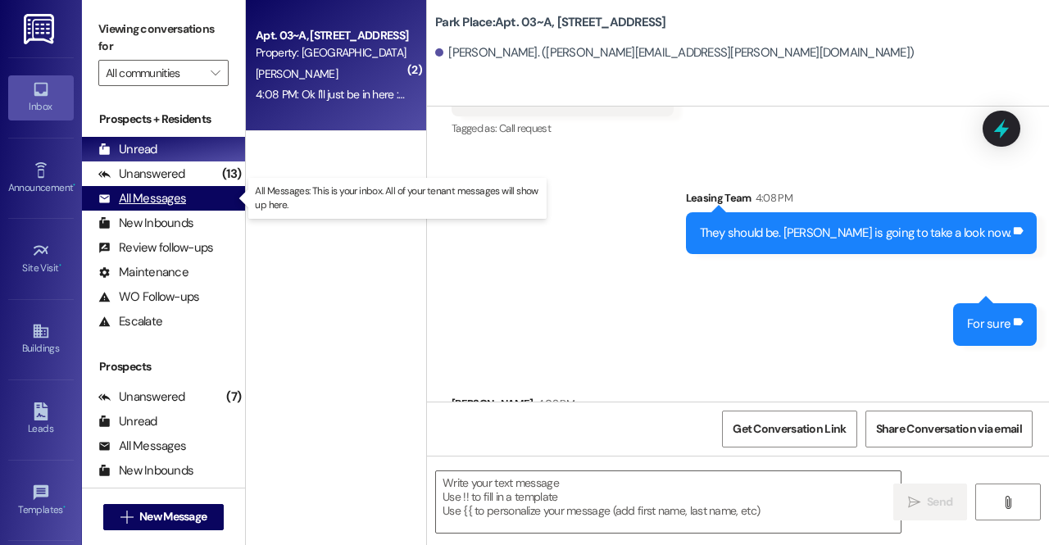
click at [151, 197] on div "All Messages" at bounding box center [142, 198] width 88 height 17
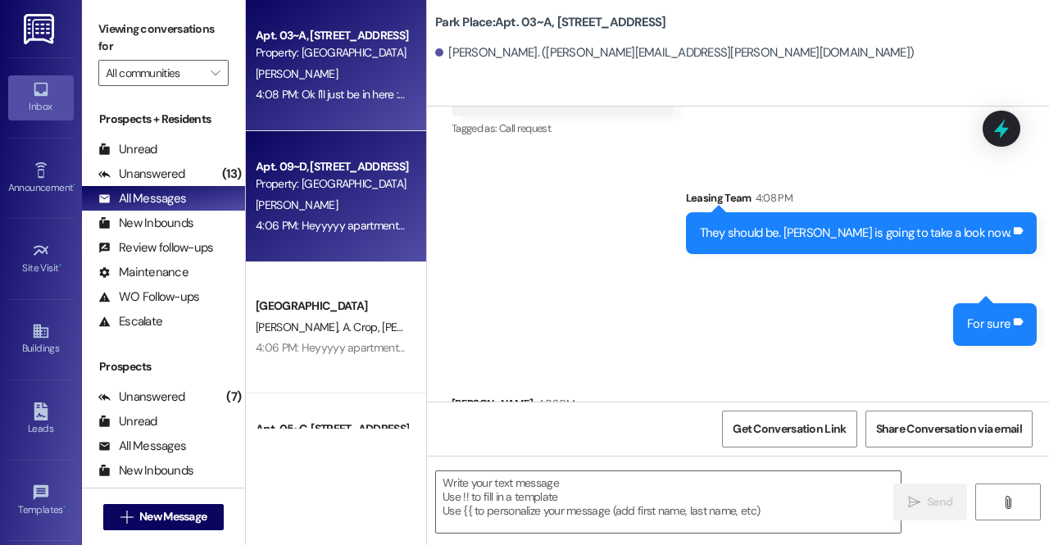
click at [329, 199] on div "[PERSON_NAME]" at bounding box center [331, 205] width 155 height 20
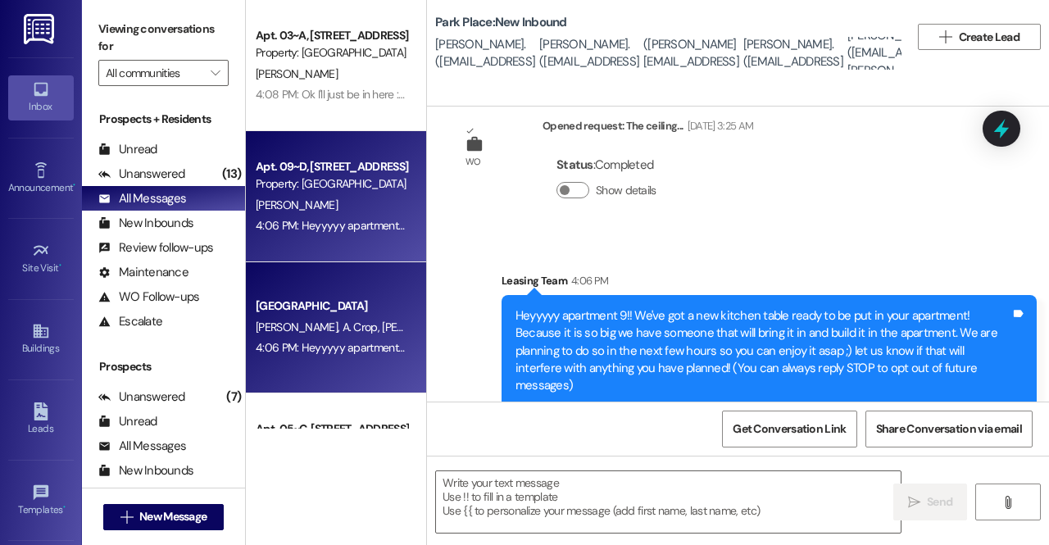
scroll to position [39, 0]
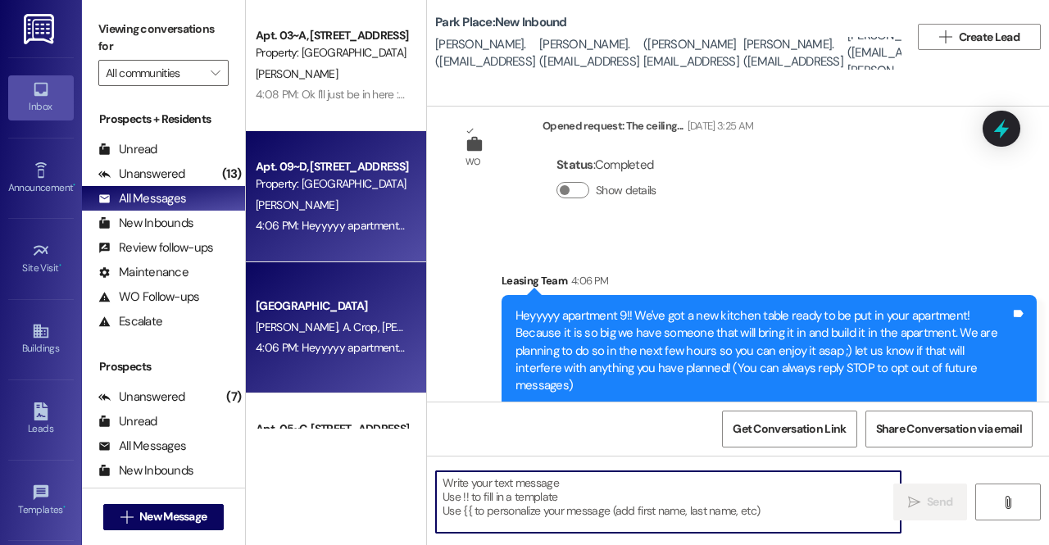
click at [544, 506] on textarea at bounding box center [668, 501] width 465 height 61
type textarea "L"
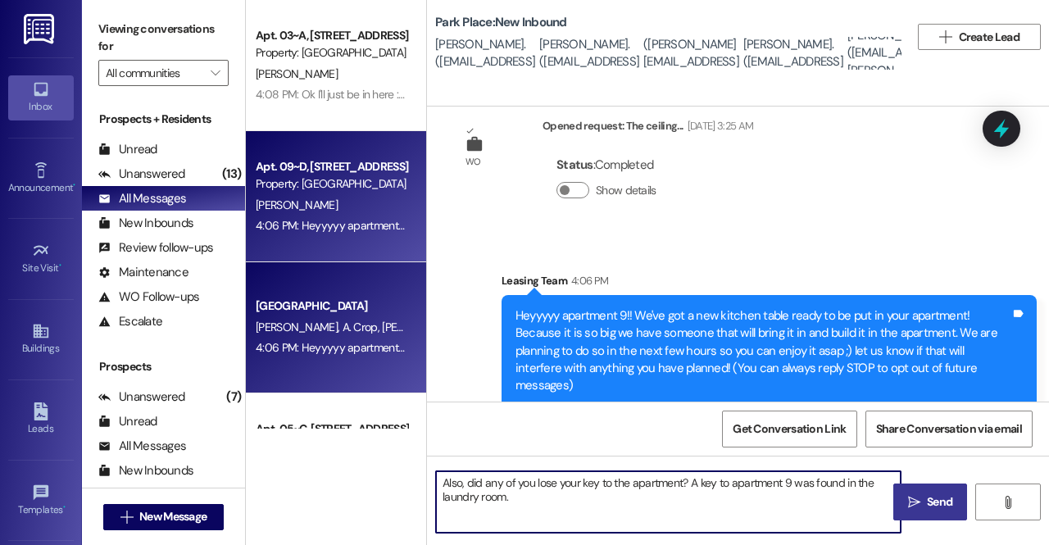
type textarea "Also, did any of you lose your key to the apartment? A key to apartment 9 was f…"
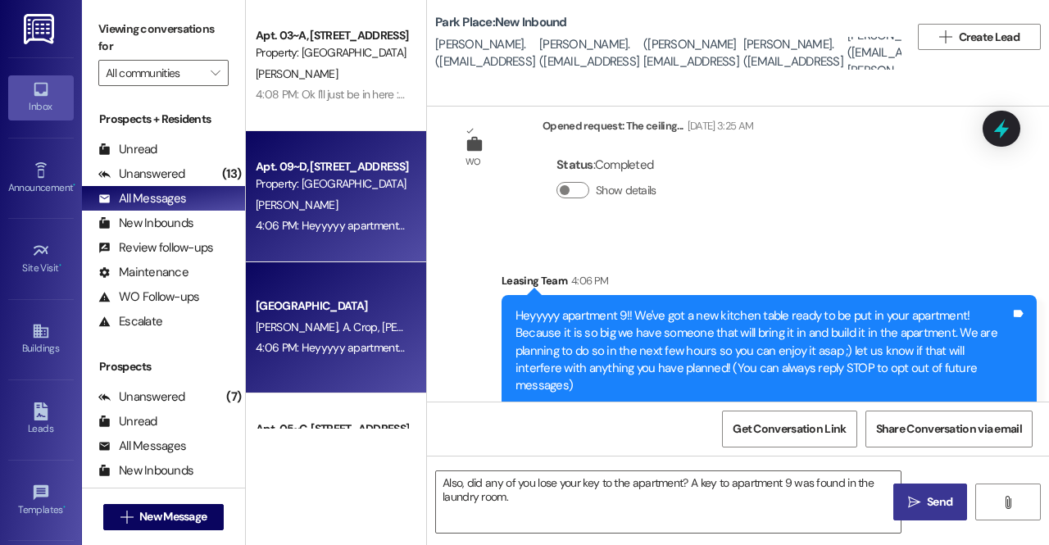
click at [920, 504] on span " Send" at bounding box center [931, 501] width 52 height 17
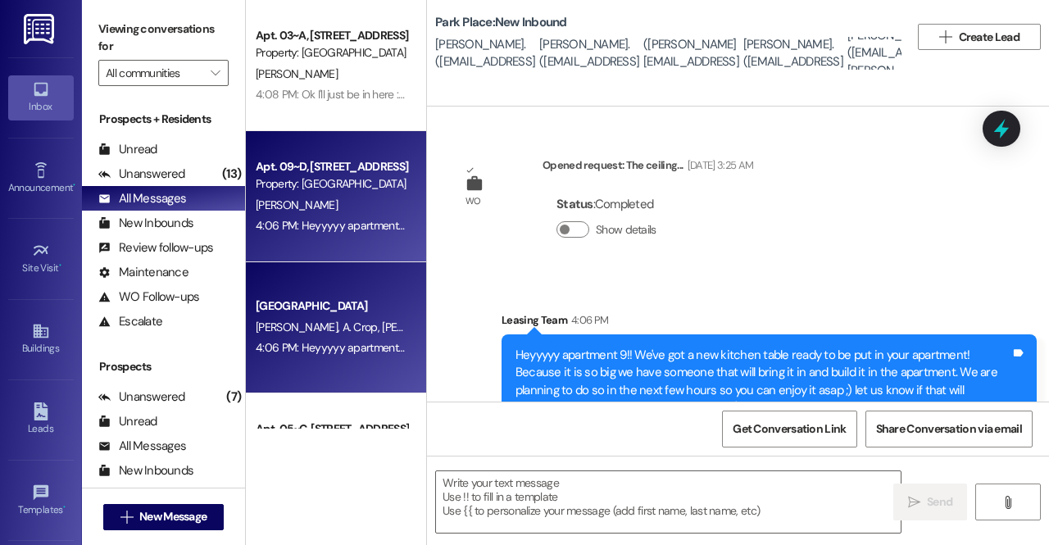
scroll to position [171, 0]
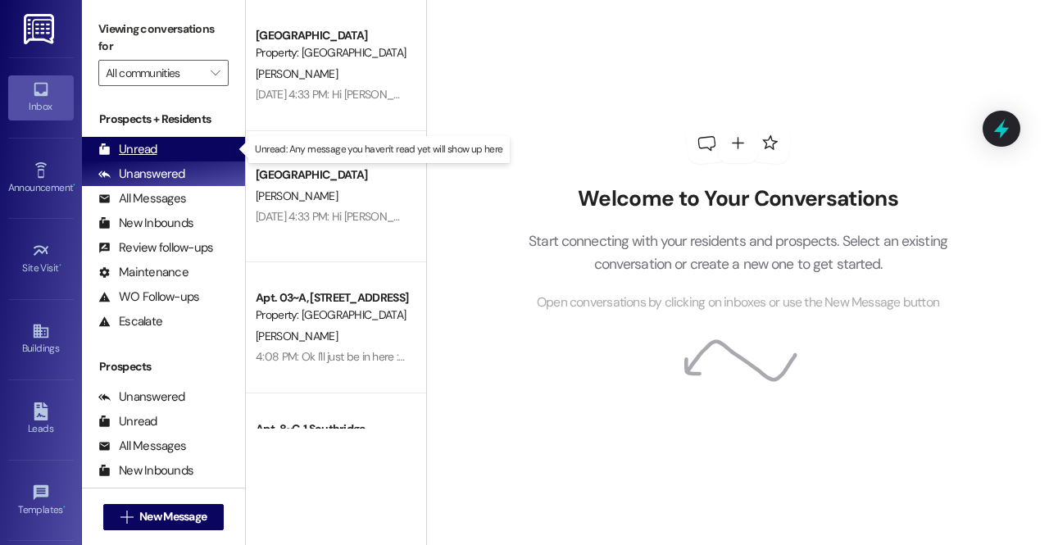
click at [195, 147] on div "Unread (0)" at bounding box center [163, 149] width 163 height 25
